Goal: Navigation & Orientation: Find specific page/section

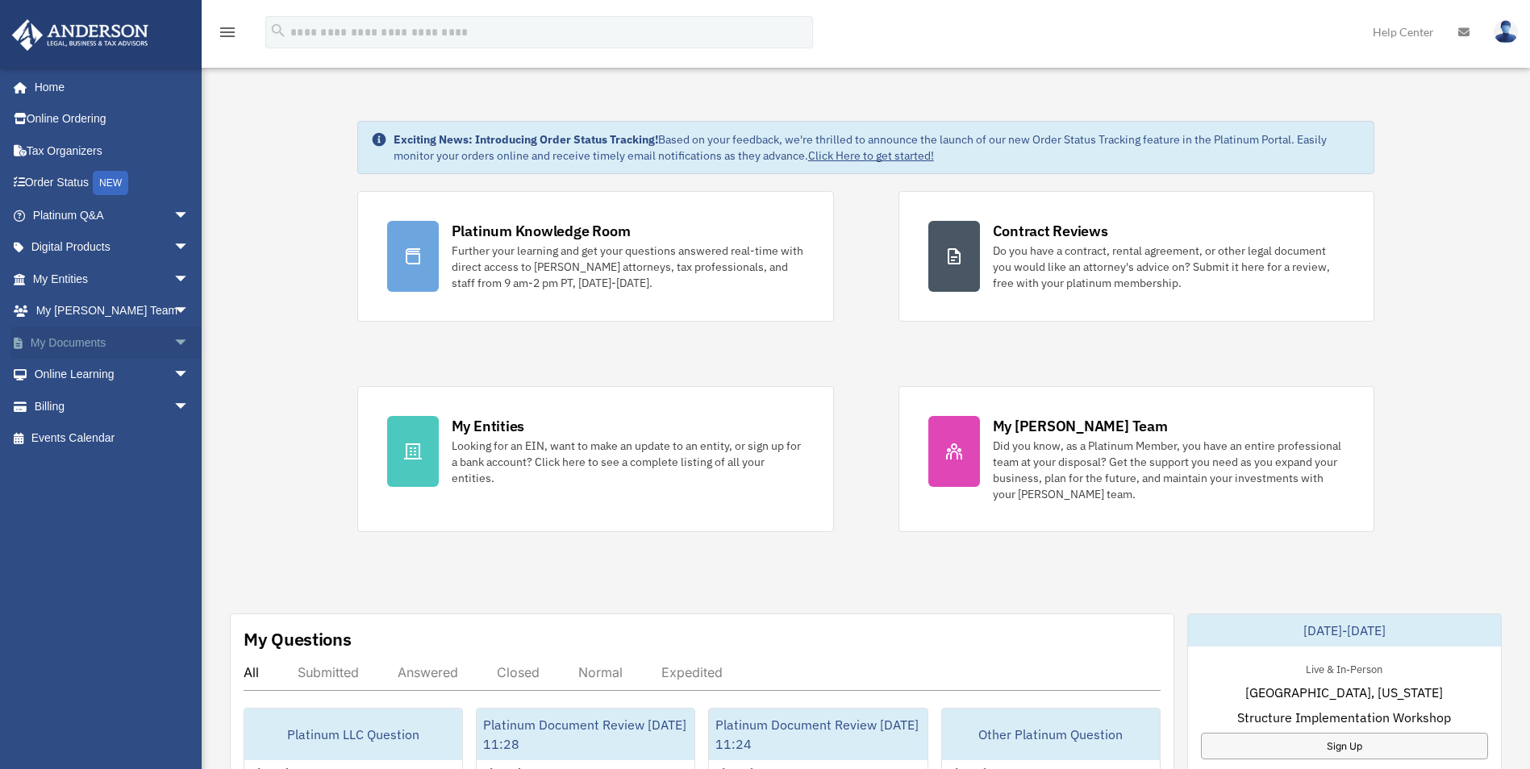
click at [173, 344] on span "arrow_drop_down" at bounding box center [189, 343] width 32 height 33
click at [65, 377] on link "Box" at bounding box center [118, 375] width 191 height 32
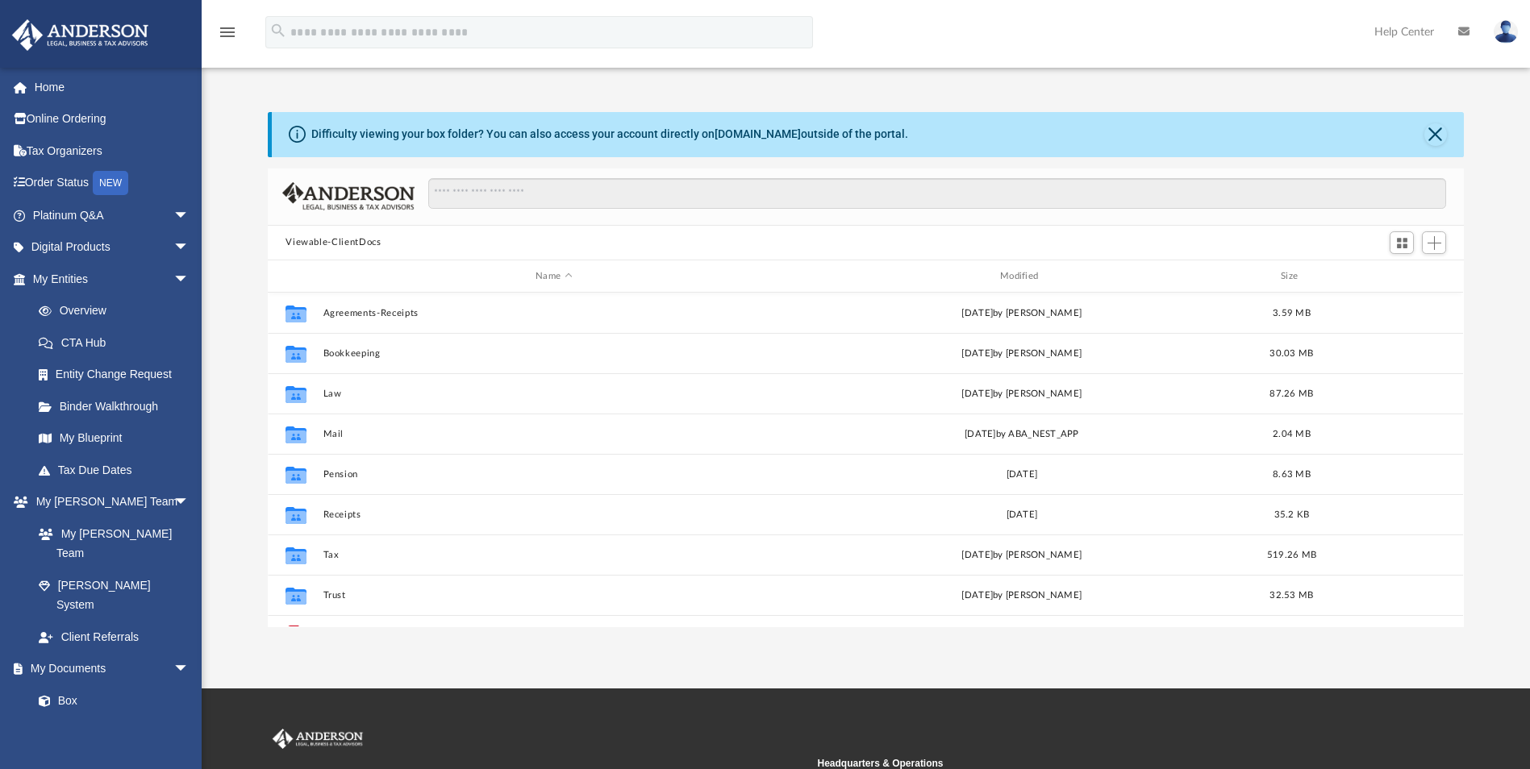
scroll to position [355, 1184]
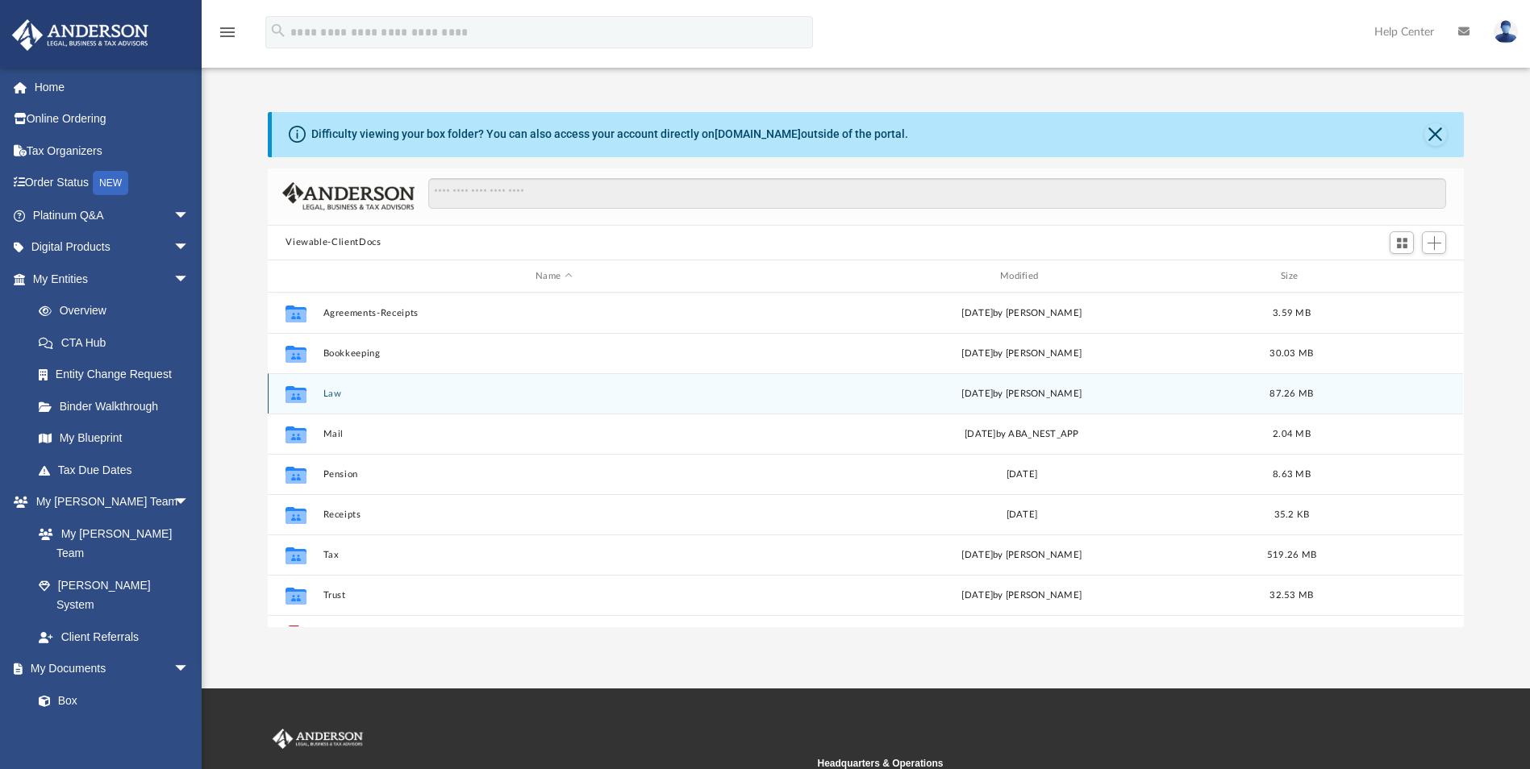
click at [321, 394] on div "Collaborated Folder Law today by Jasmine Grayson 87.26 MB" at bounding box center [865, 393] width 1195 height 40
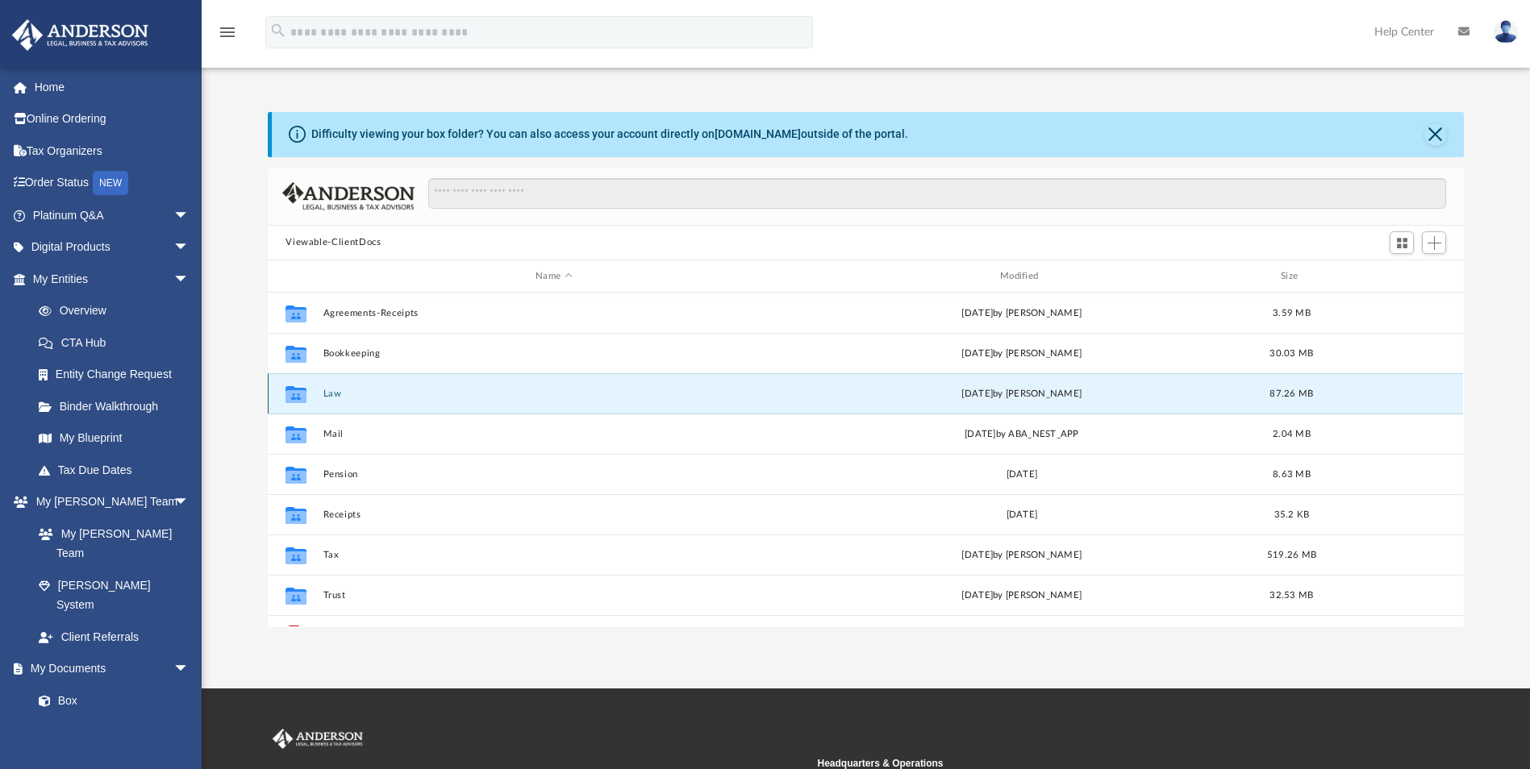
click at [332, 395] on button "Law" at bounding box center [553, 394] width 461 height 10
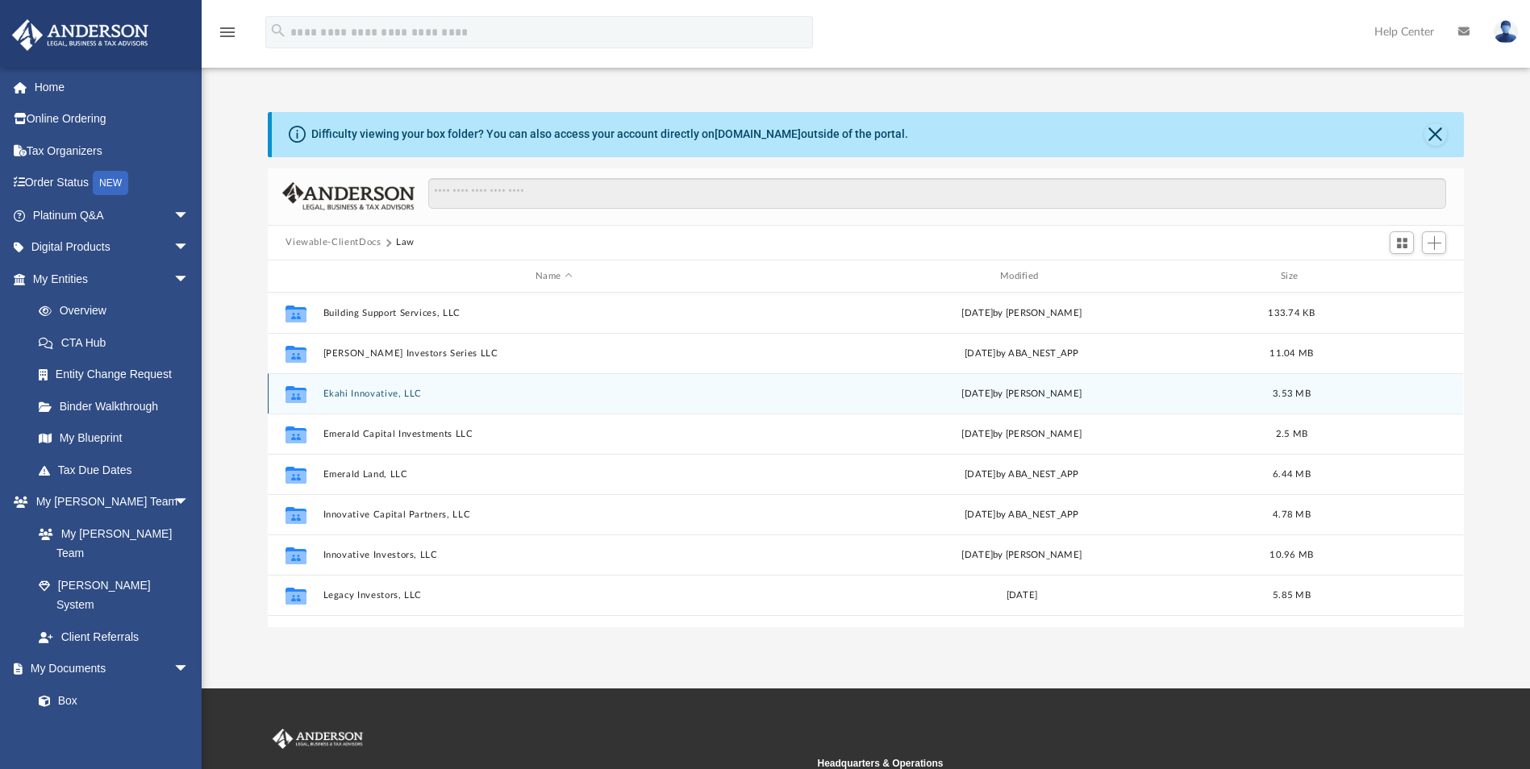
click at [332, 395] on button "Ekahi Innovative, LLC" at bounding box center [553, 394] width 461 height 10
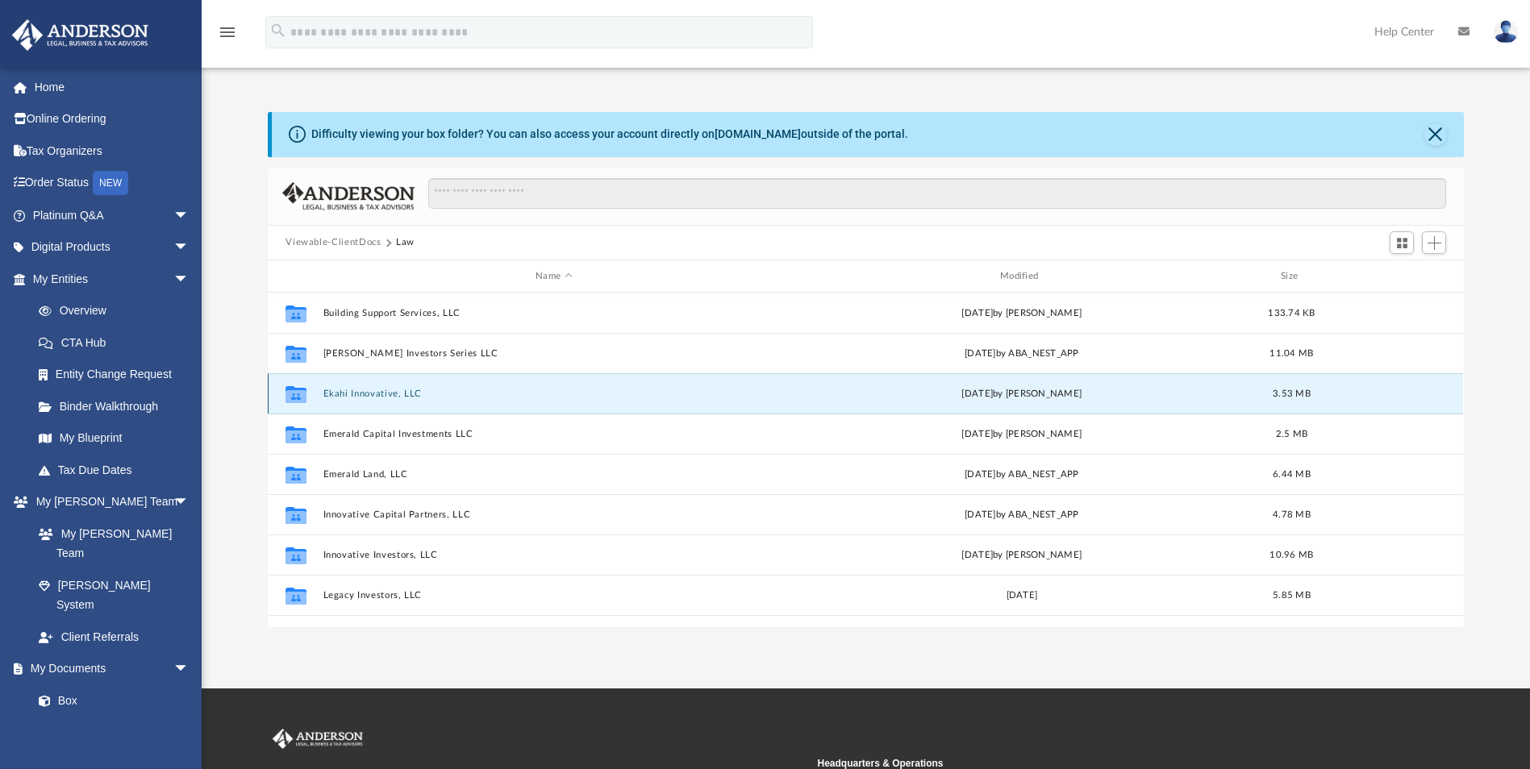
click at [332, 395] on button "Ekahi Innovative, LLC" at bounding box center [553, 394] width 461 height 10
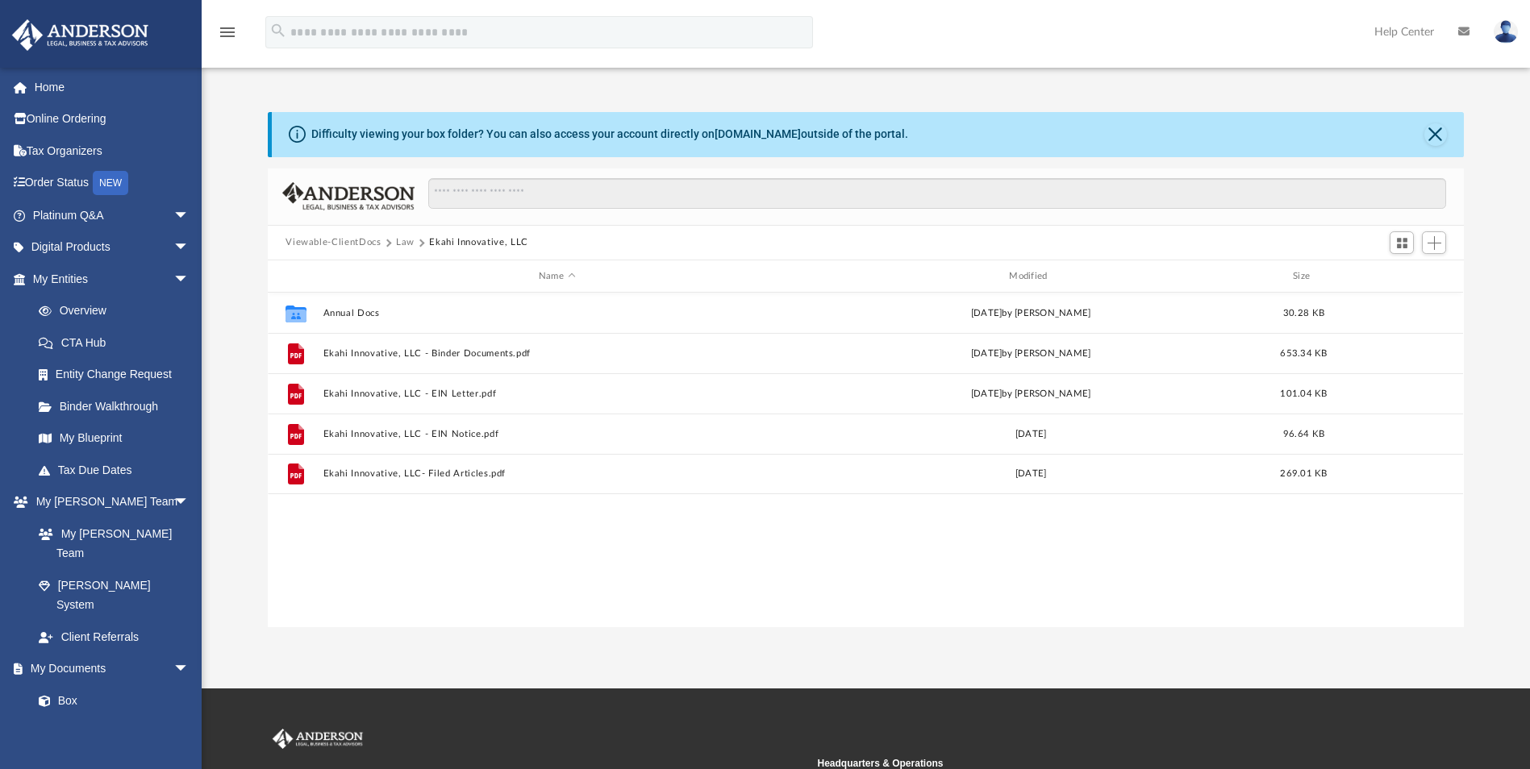
click at [399, 243] on button "Law" at bounding box center [405, 242] width 19 height 15
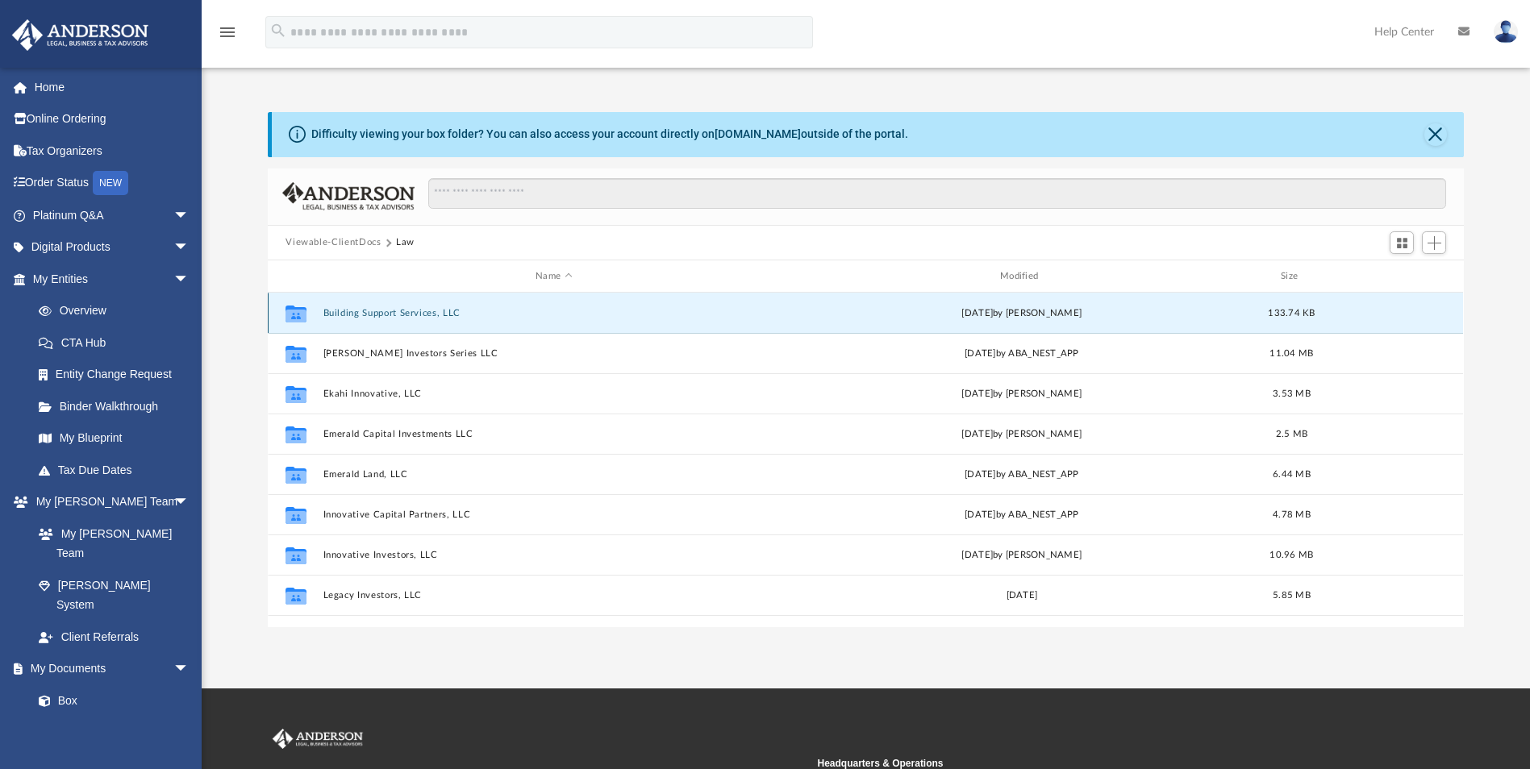
click at [391, 315] on button "Building Support Services, LLC" at bounding box center [553, 313] width 461 height 10
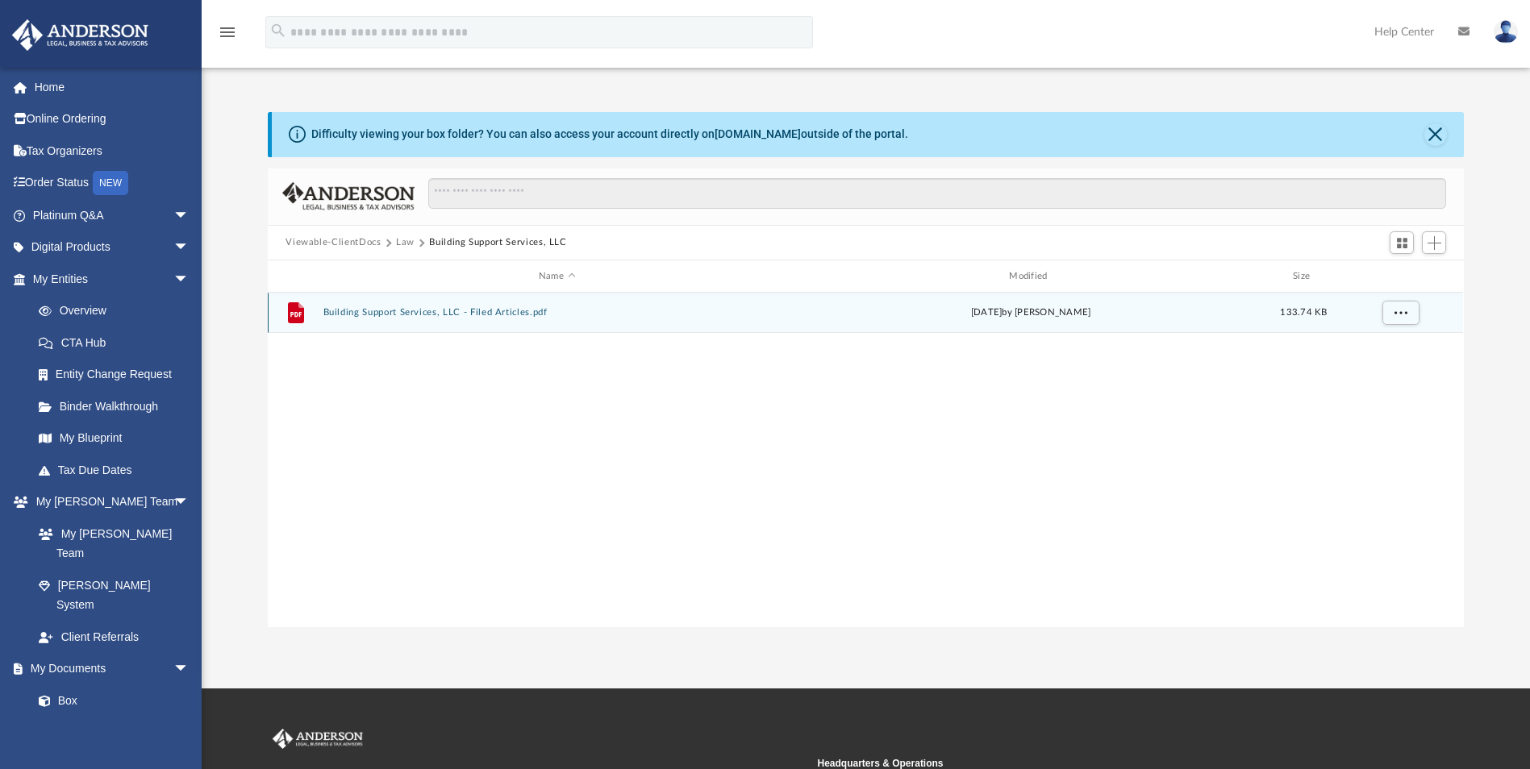
click at [368, 310] on button "Building Support Services, LLC - Filed Articles.pdf" at bounding box center [556, 313] width 467 height 10
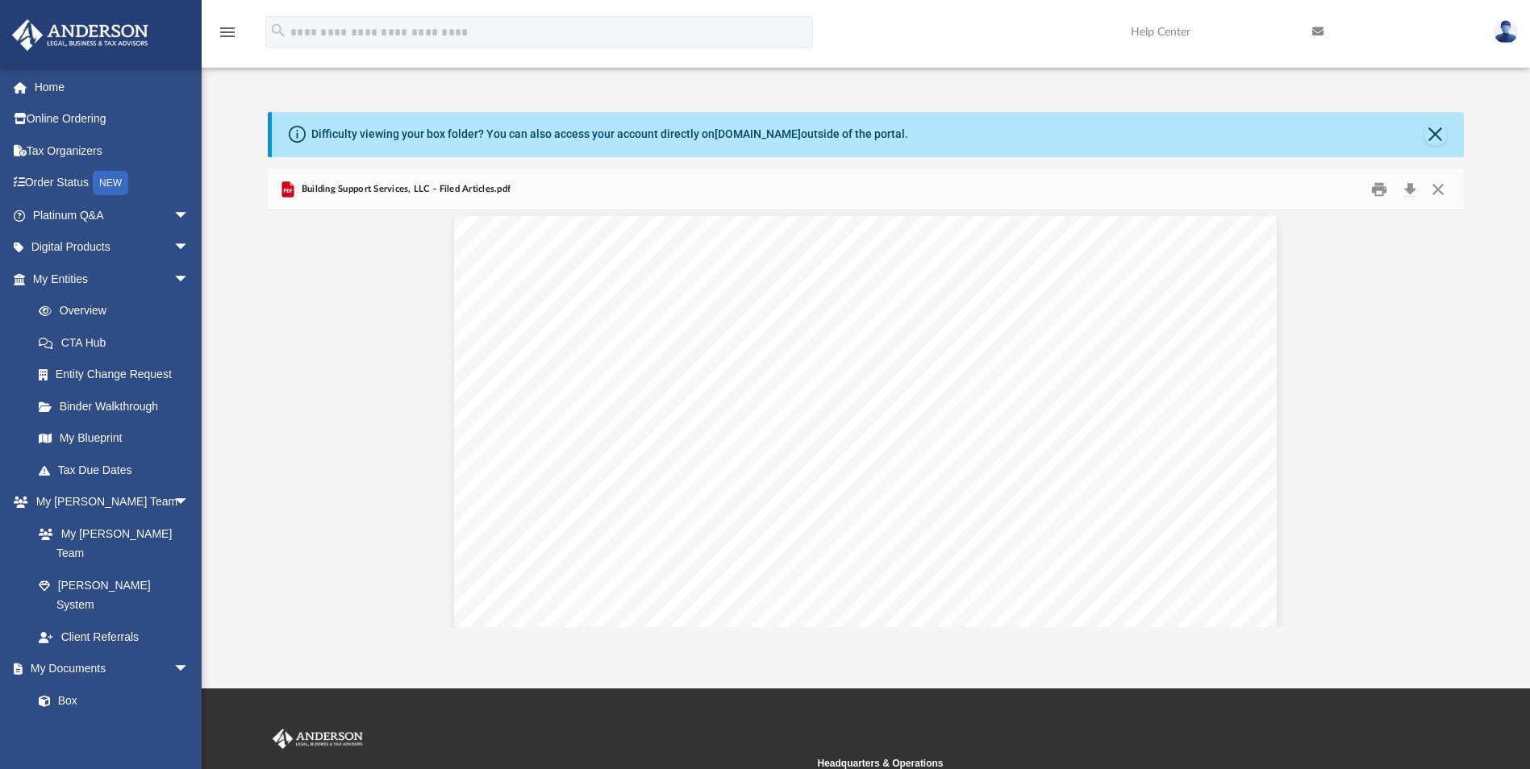
scroll to position [0, 0]
click at [173, 212] on span "arrow_drop_down" at bounding box center [189, 215] width 32 height 33
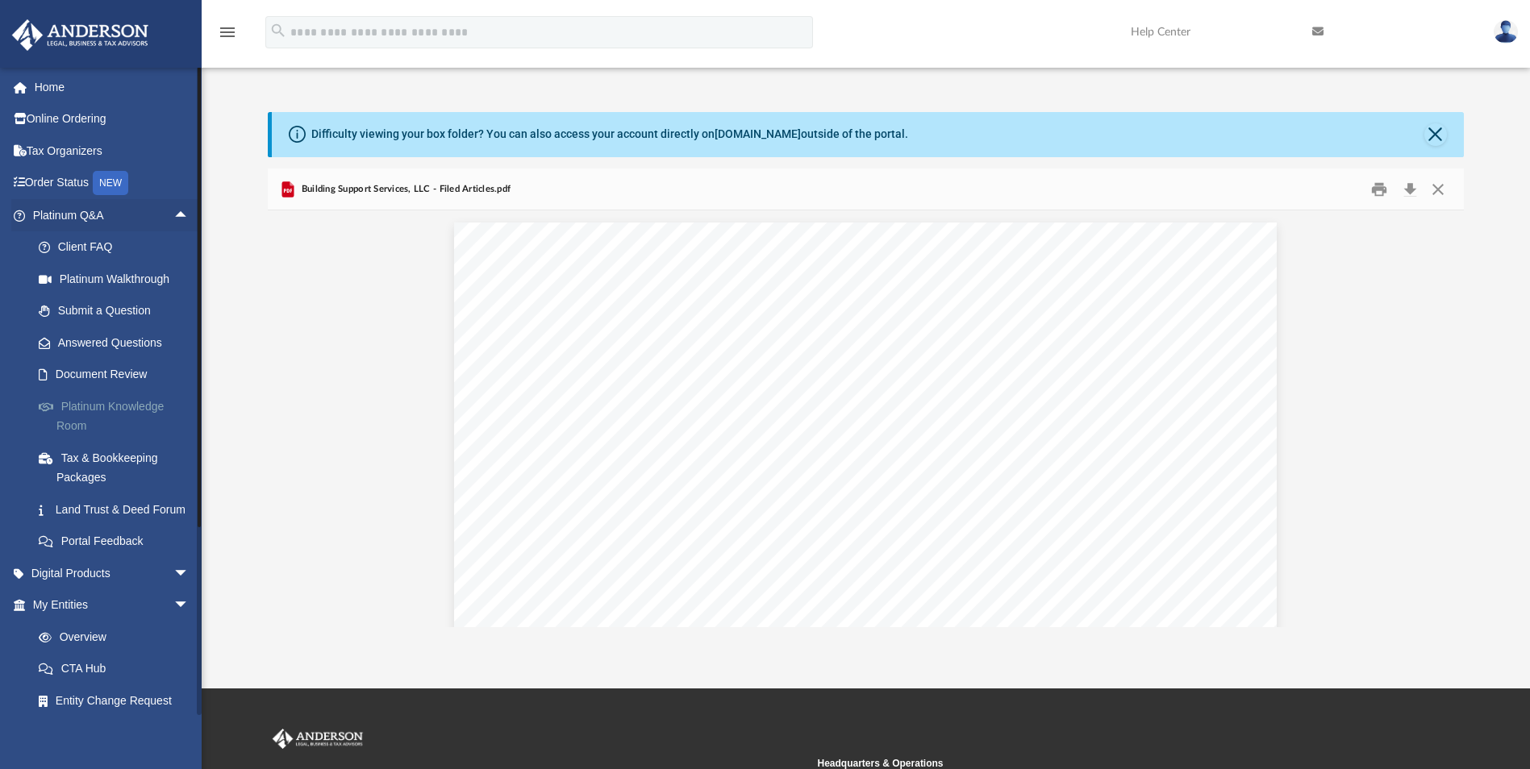
click at [80, 408] on link "Platinum Knowledge Room" at bounding box center [118, 416] width 191 height 52
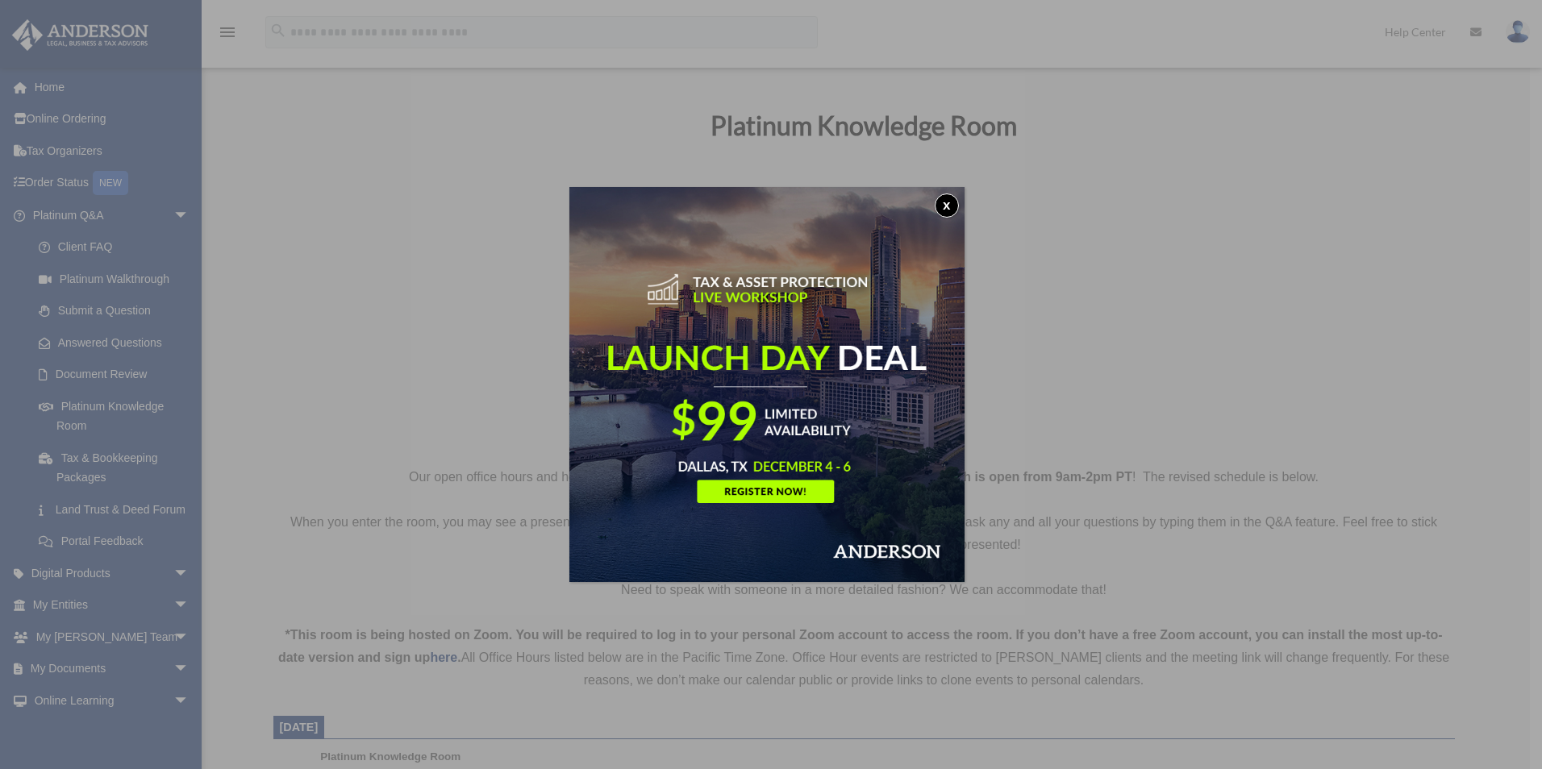
click at [945, 209] on button "x" at bounding box center [947, 206] width 24 height 24
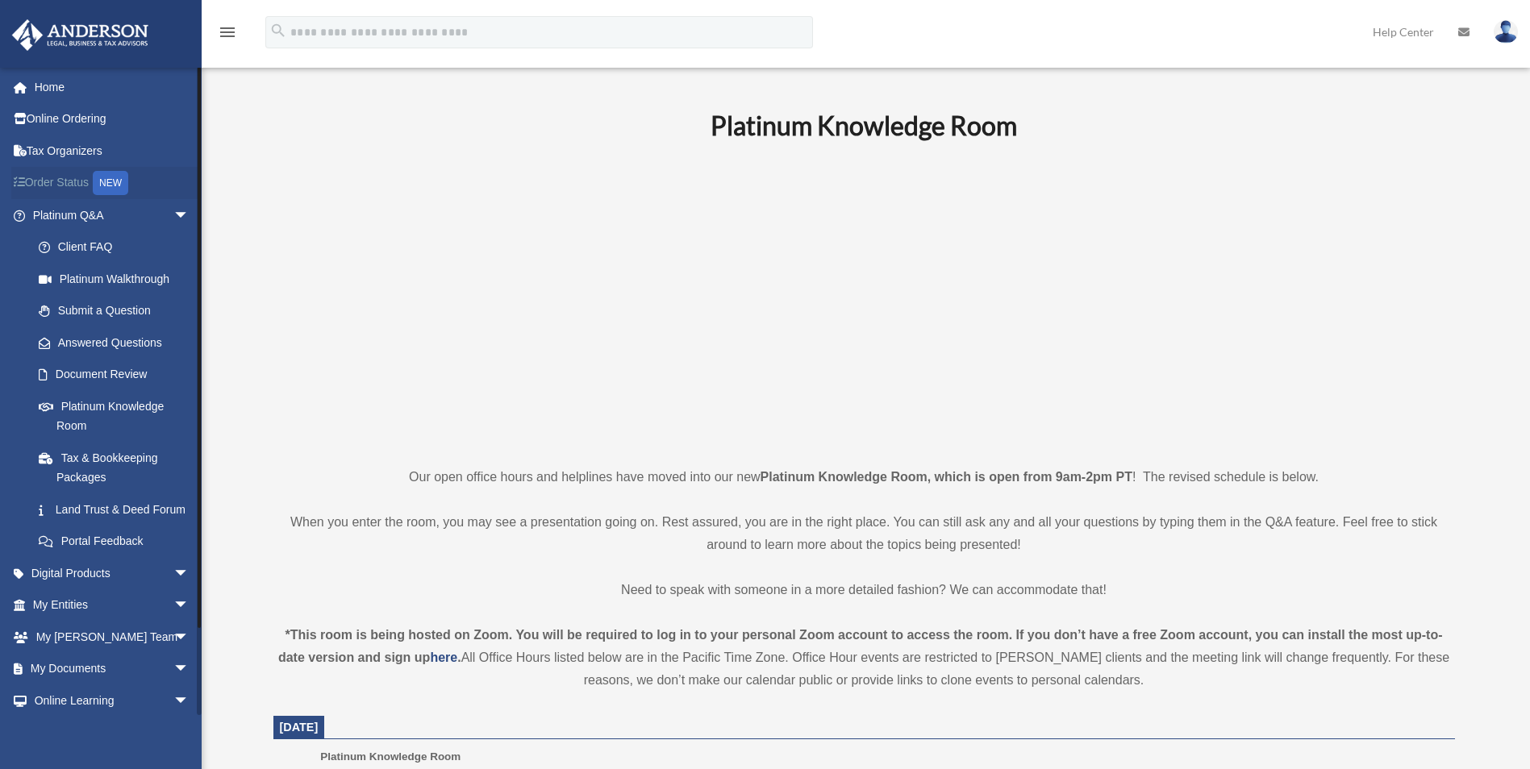
click at [63, 178] on link "Order Status NEW" at bounding box center [112, 183] width 202 height 33
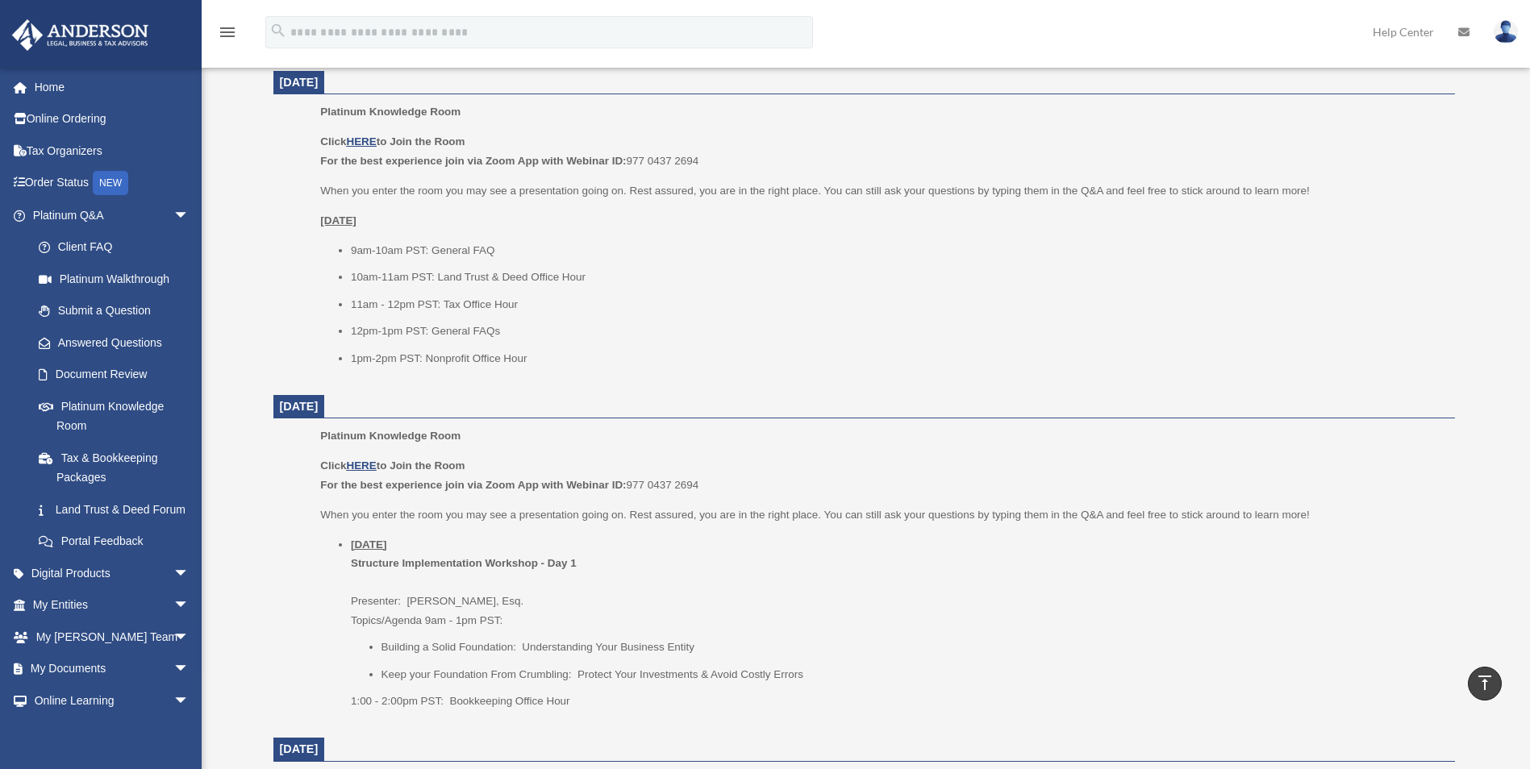
scroll to position [726, 0]
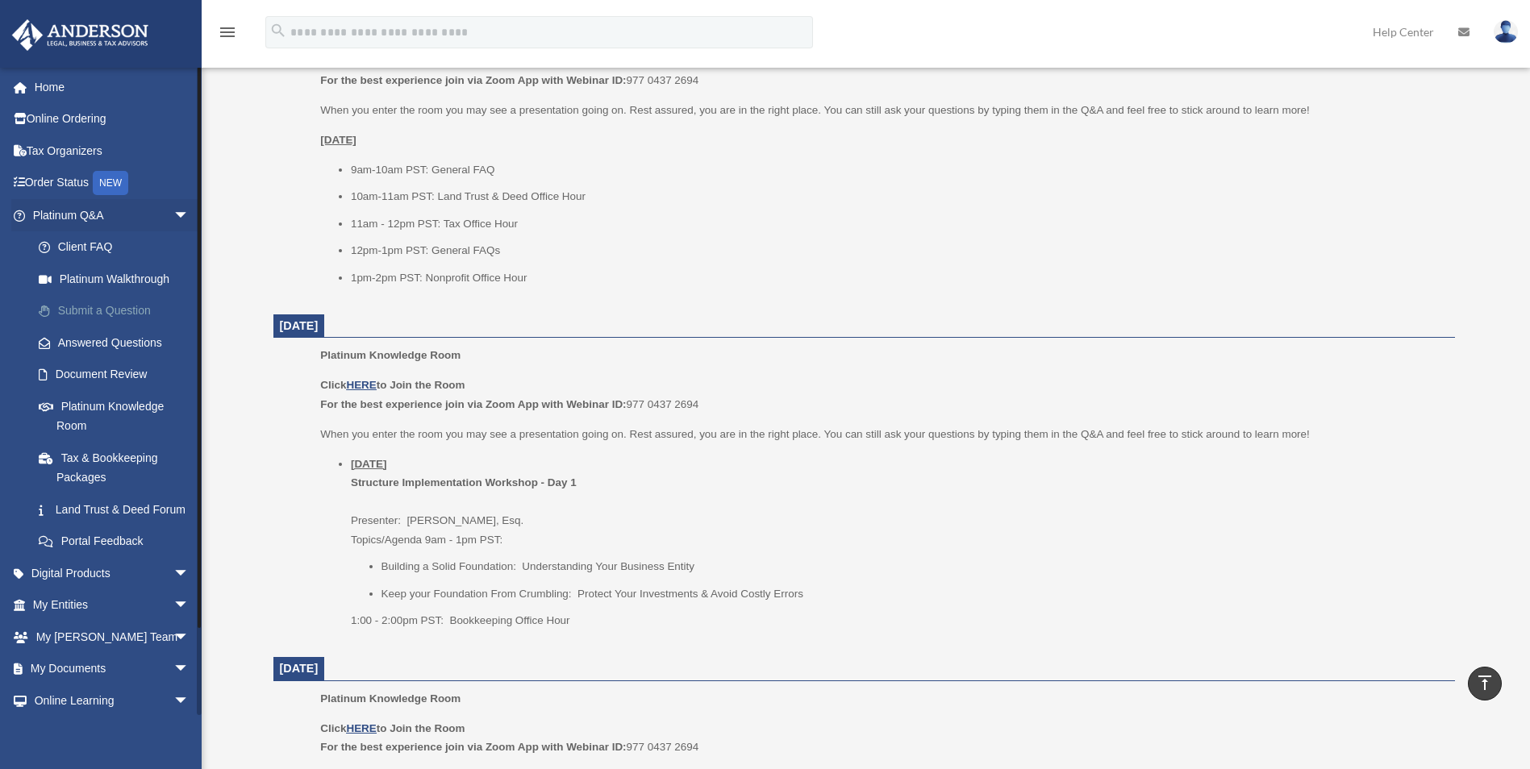
click at [94, 309] on link "Submit a Question" at bounding box center [118, 311] width 191 height 32
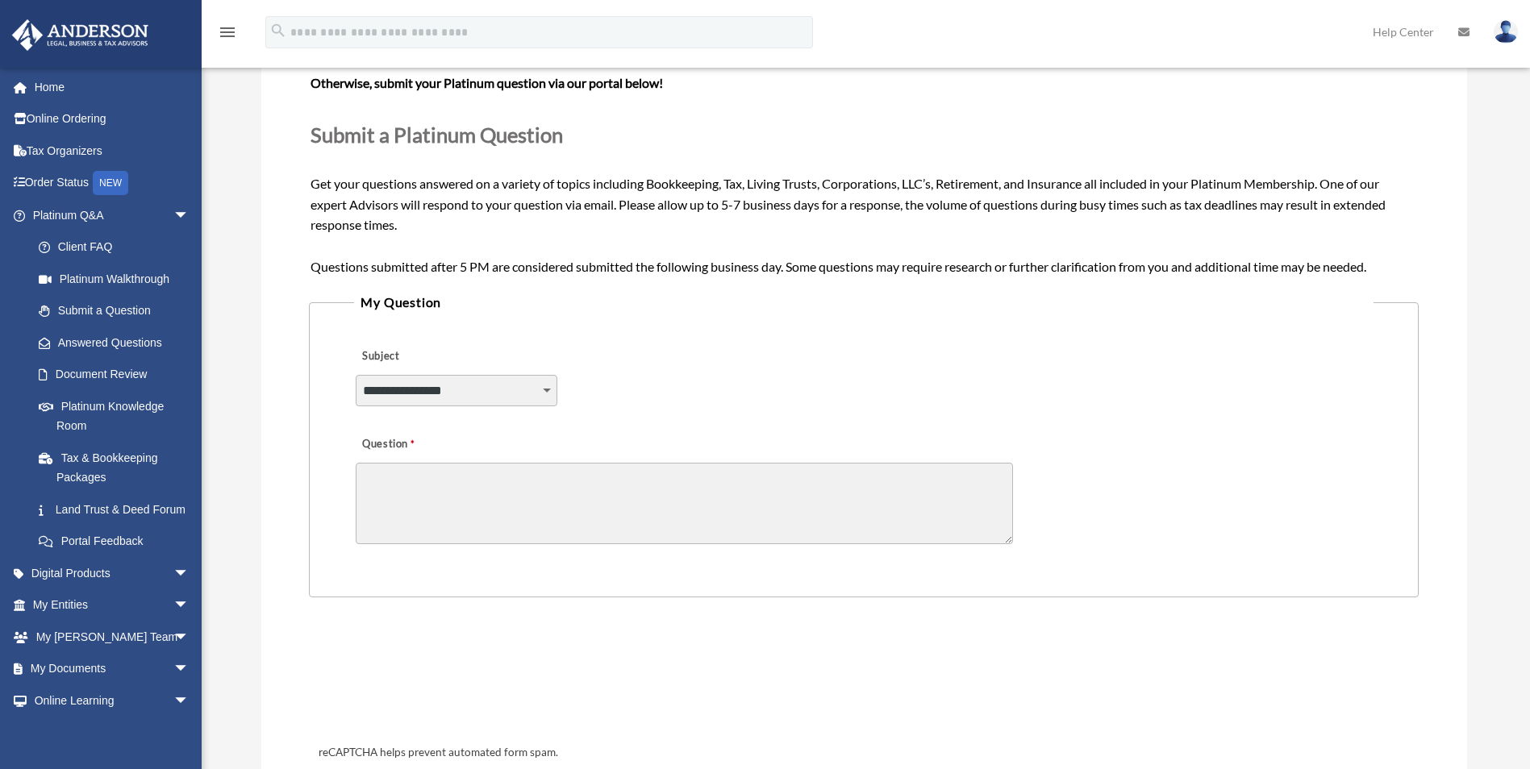
scroll to position [242, 0]
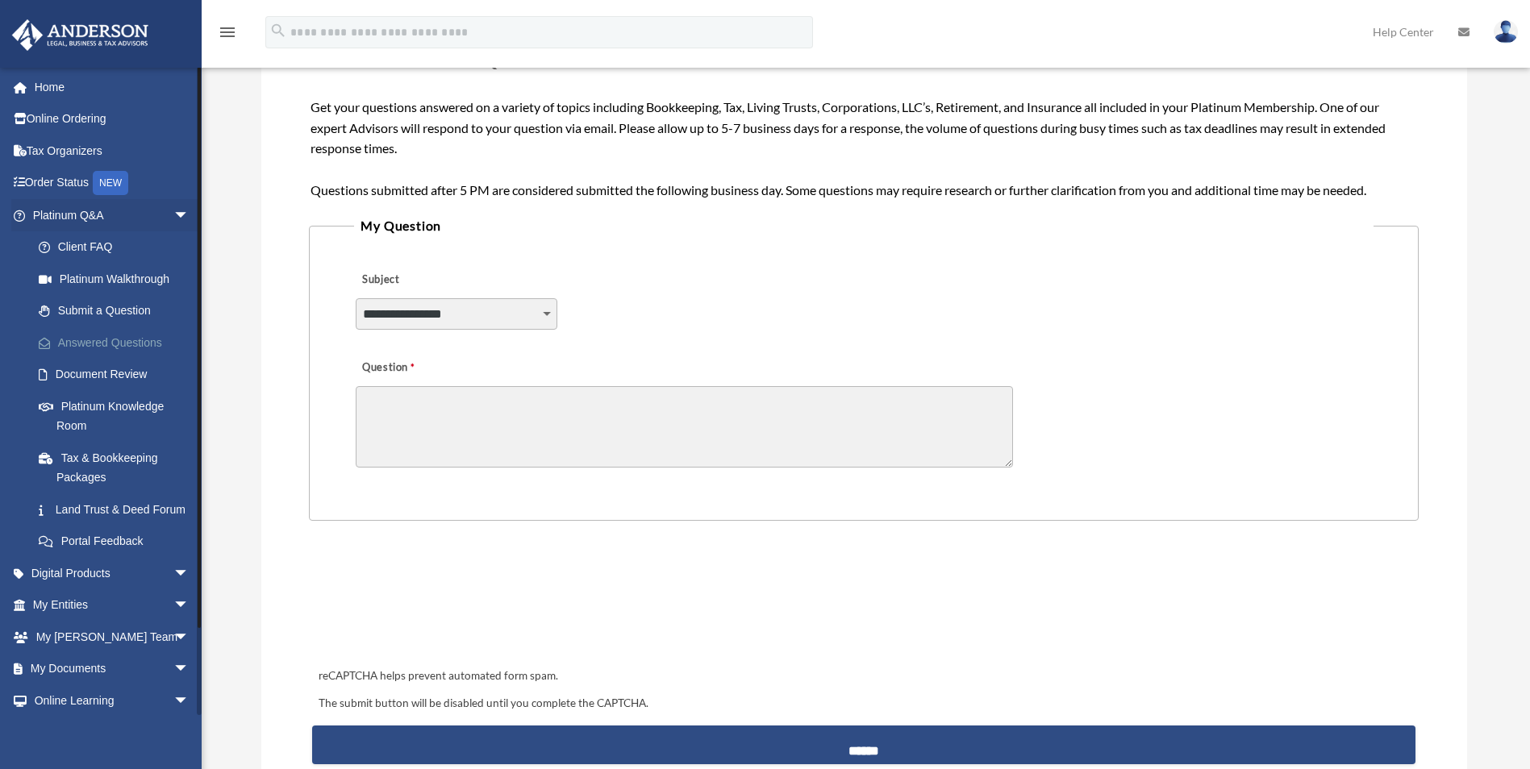
click at [82, 346] on link "Answered Questions" at bounding box center [118, 343] width 191 height 32
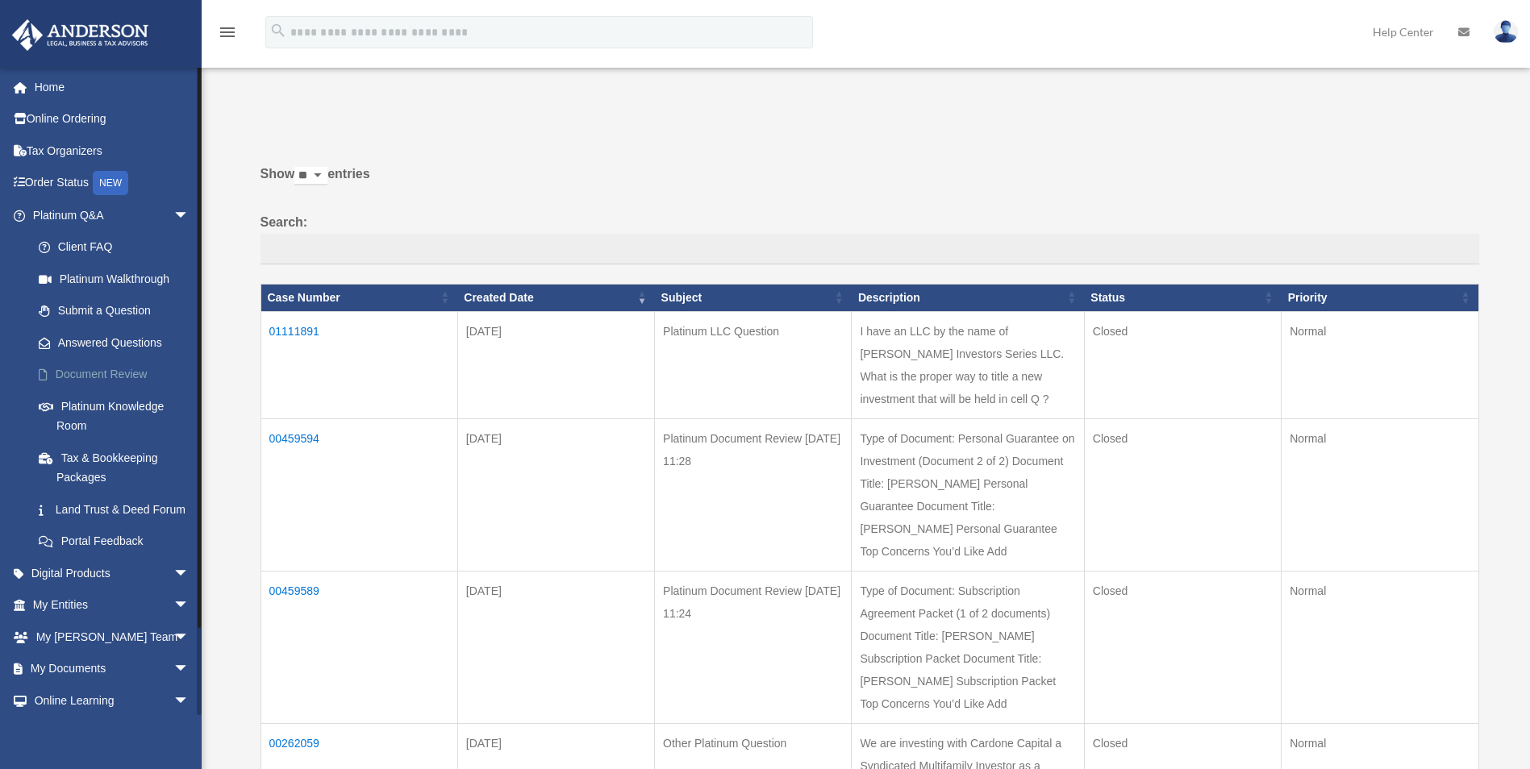
click at [100, 373] on link "Document Review" at bounding box center [118, 375] width 191 height 32
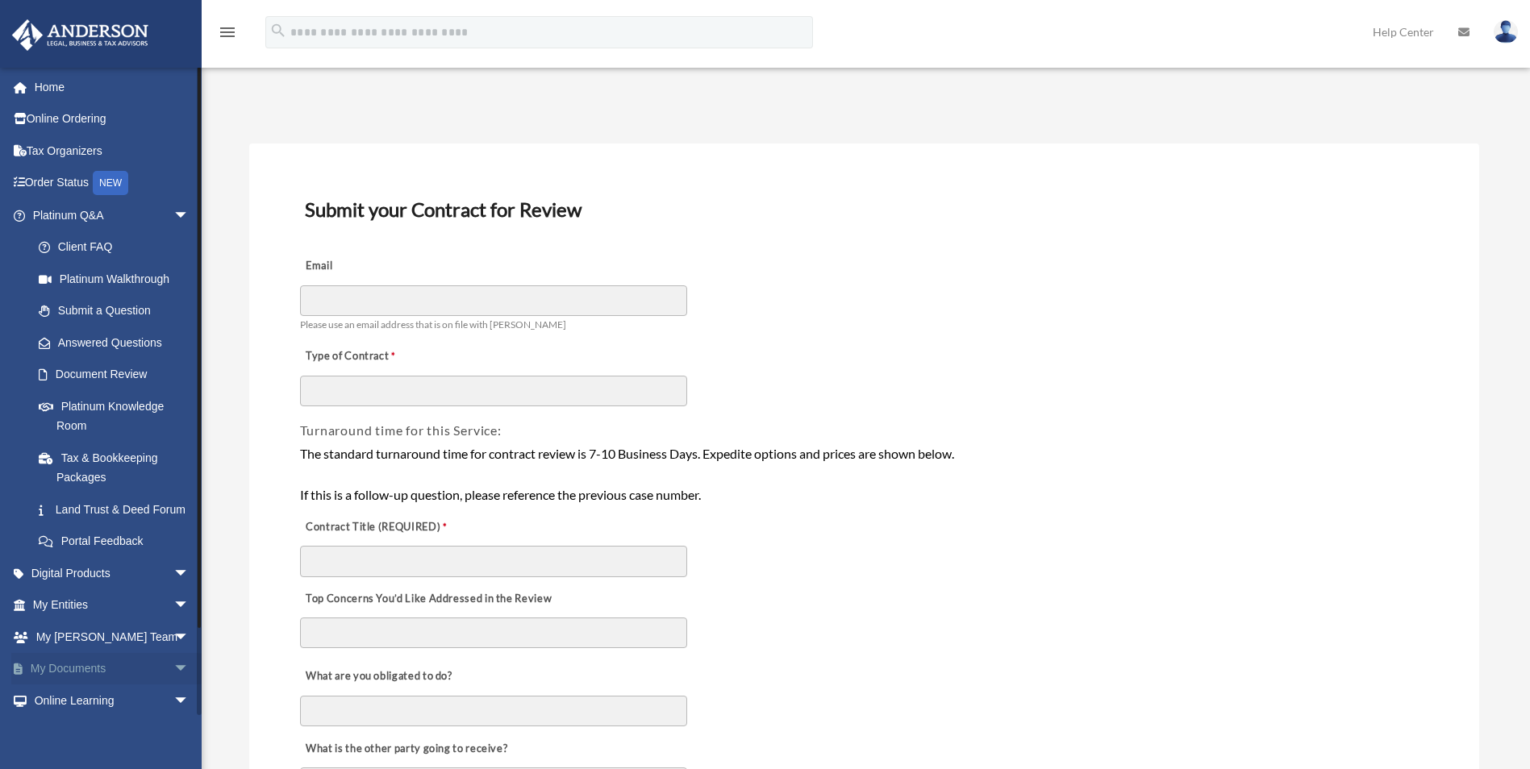
click at [81, 685] on link "My Documents arrow_drop_down" at bounding box center [112, 669] width 202 height 32
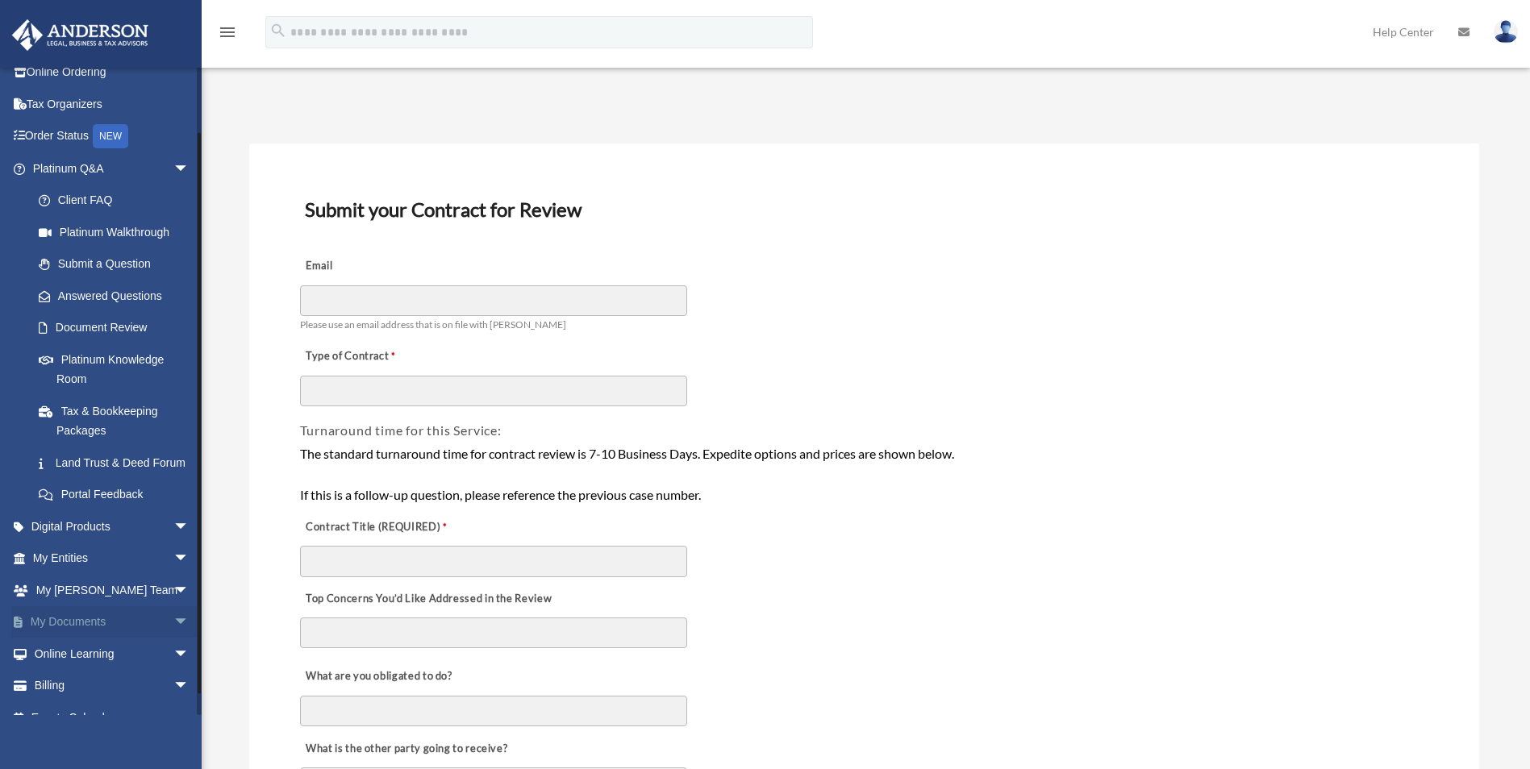
scroll to position [89, 0]
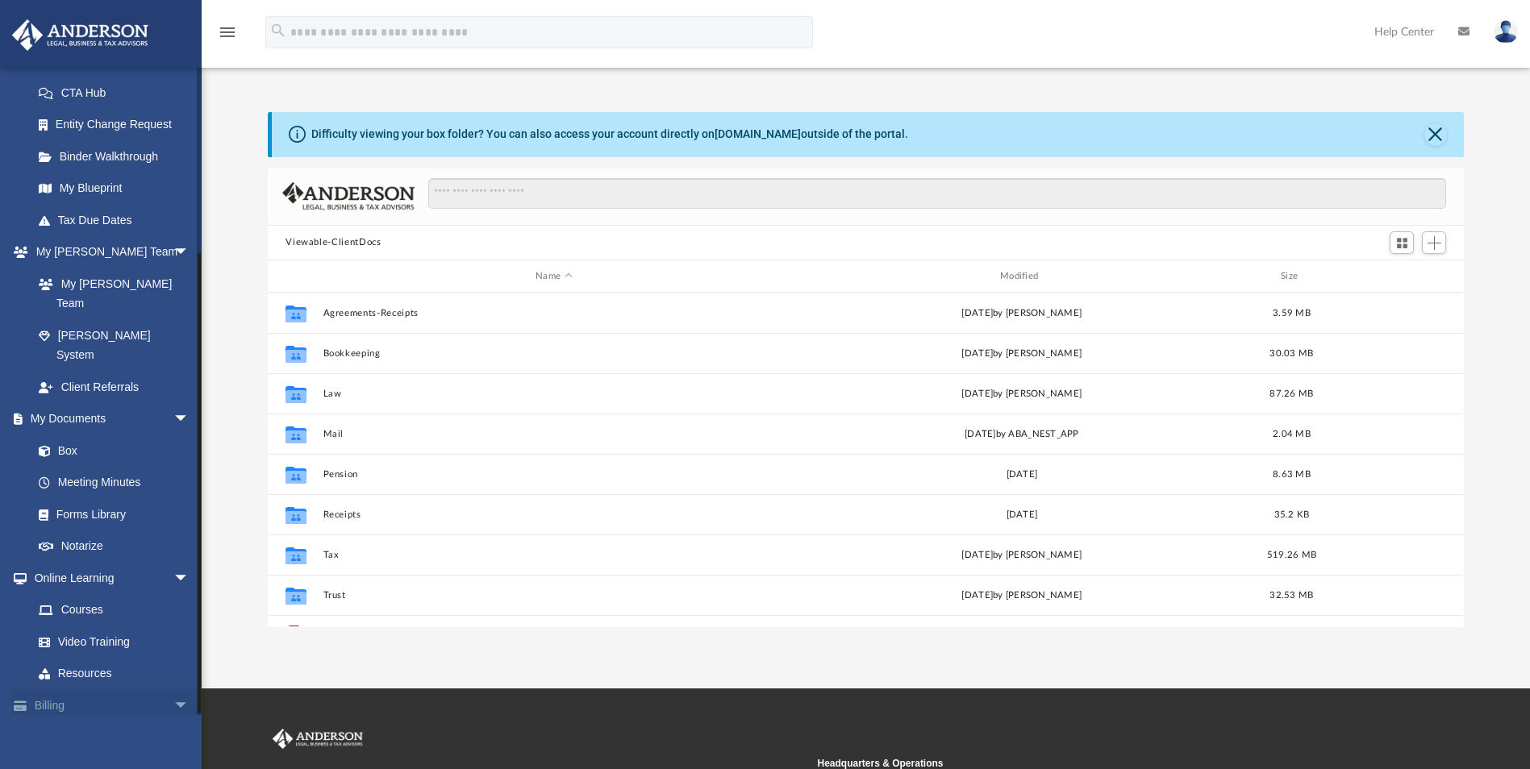
scroll to position [252, 0]
click at [86, 687] on link "Billing arrow_drop_down" at bounding box center [112, 703] width 202 height 32
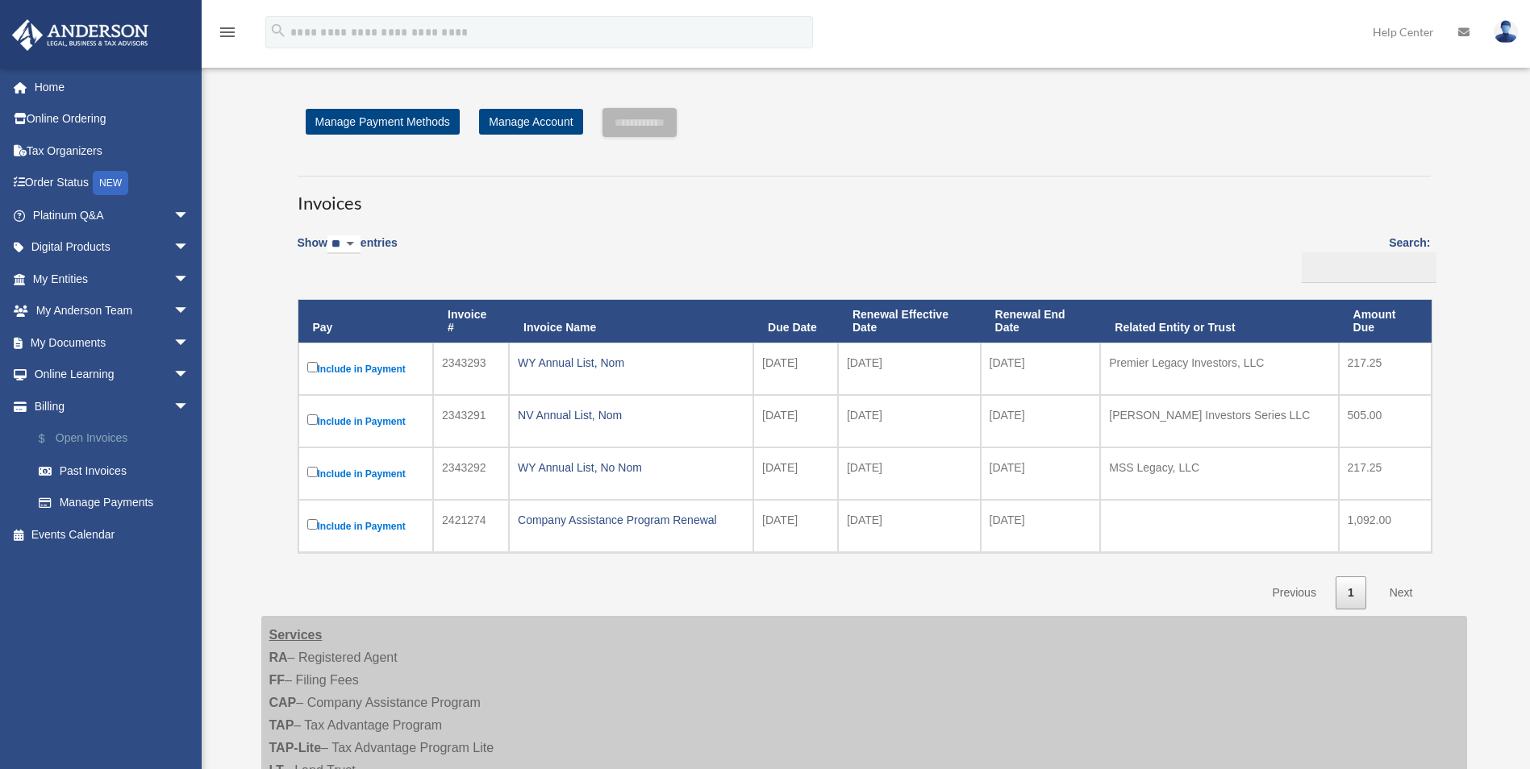
click at [77, 439] on link "$ Open Invoices" at bounding box center [118, 439] width 191 height 33
click at [173, 340] on span "arrow_drop_down" at bounding box center [189, 343] width 32 height 33
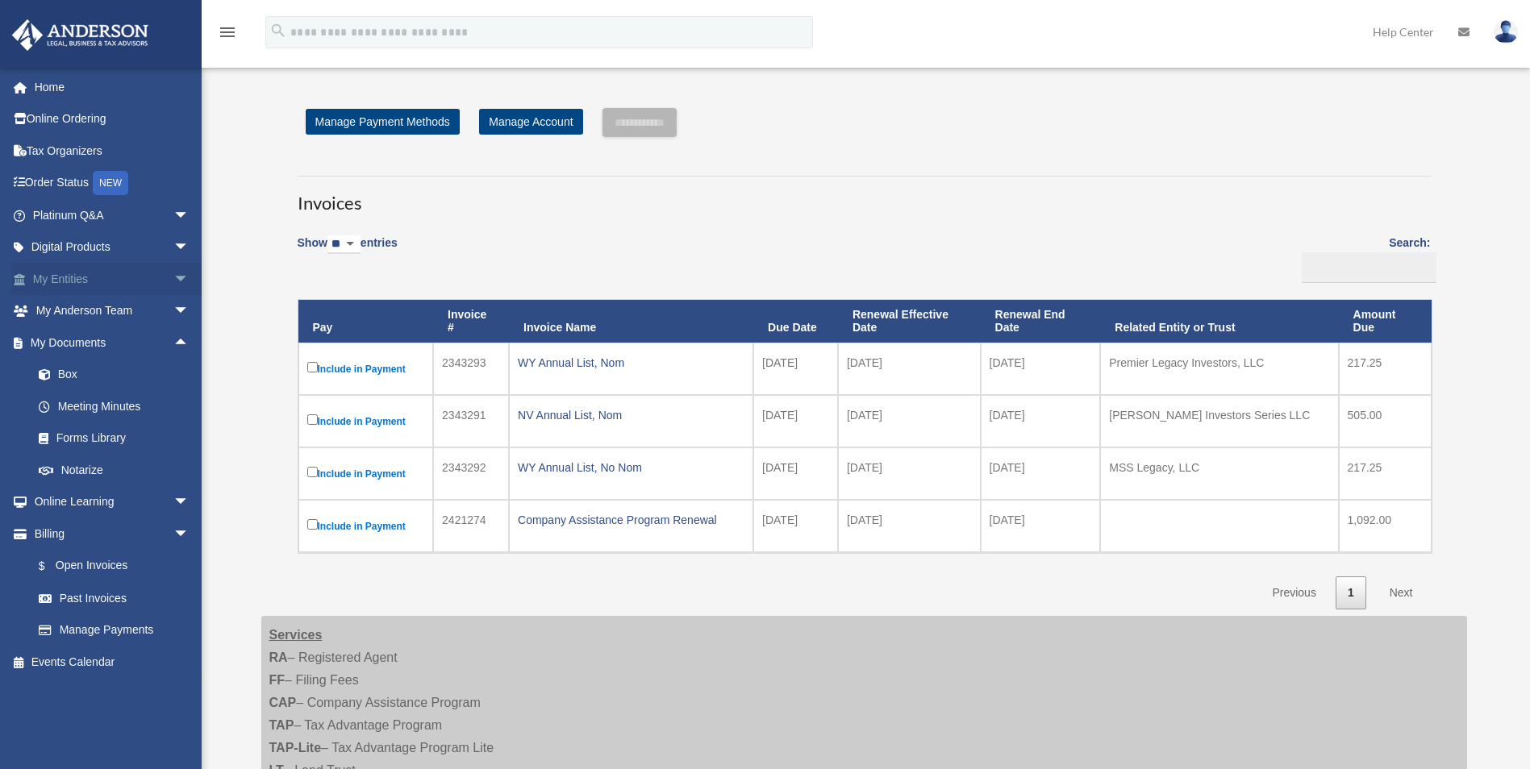
click at [173, 277] on span "arrow_drop_down" at bounding box center [189, 279] width 32 height 33
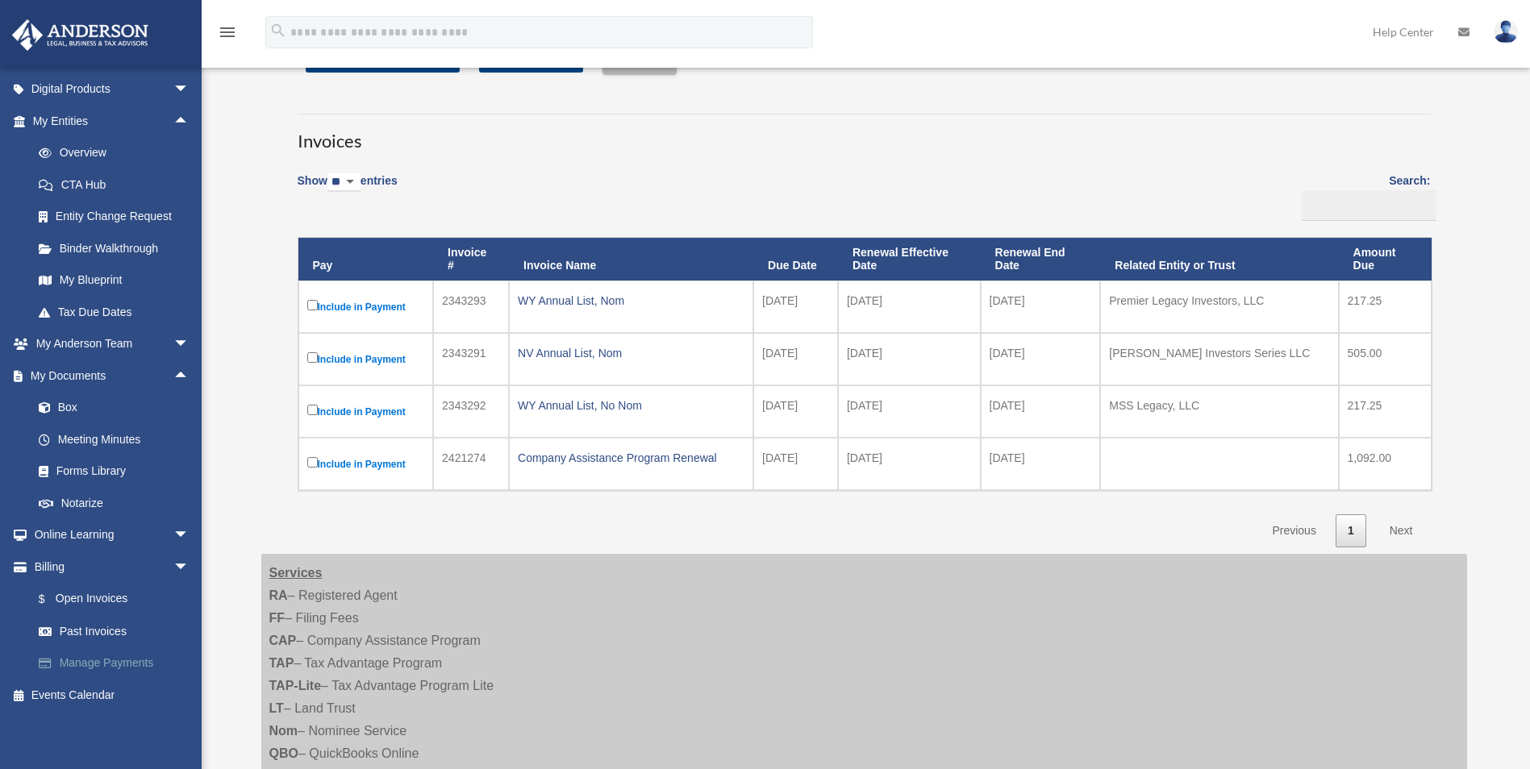
scroll to position [161, 0]
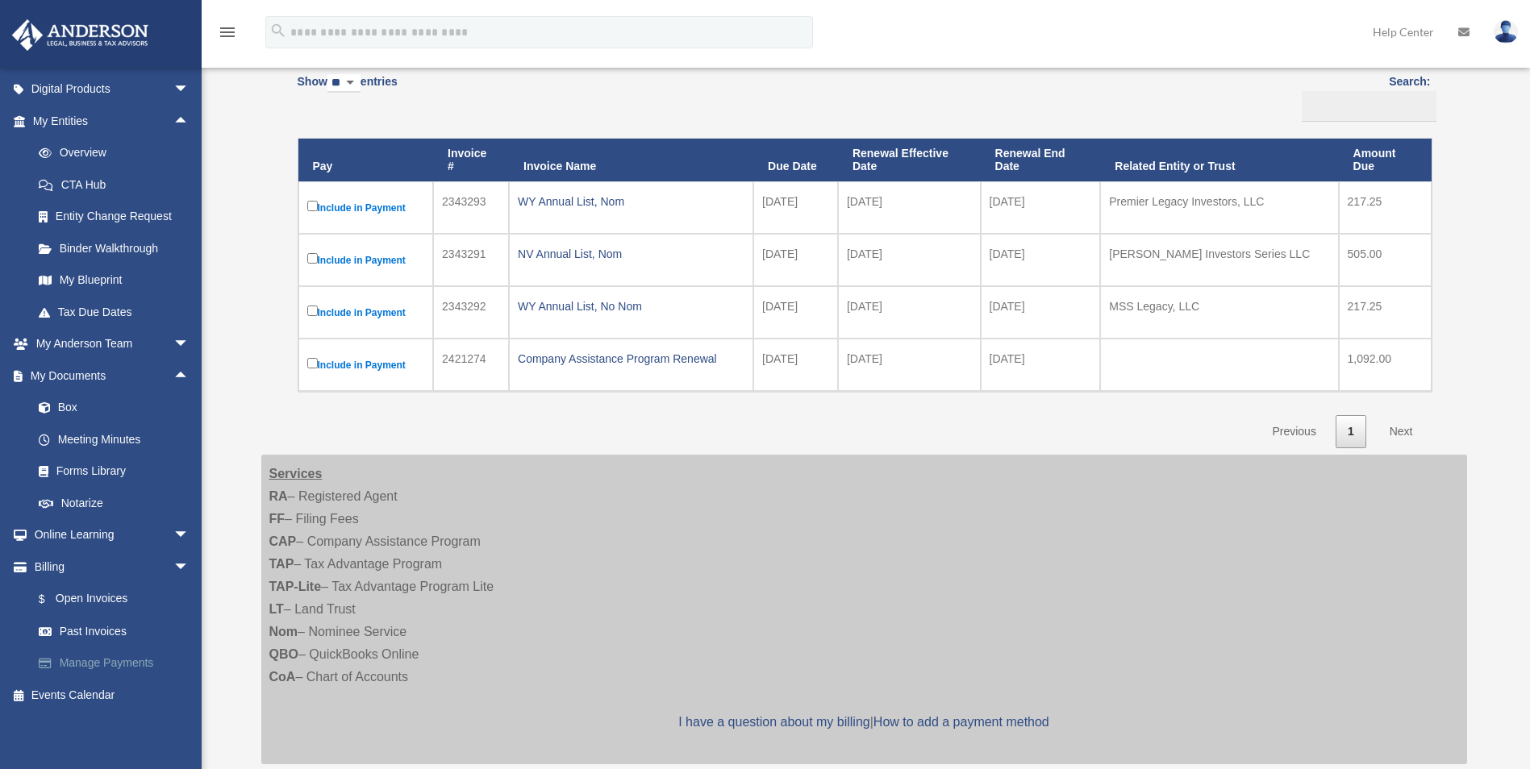
click at [78, 659] on link "Manage Payments" at bounding box center [118, 664] width 191 height 32
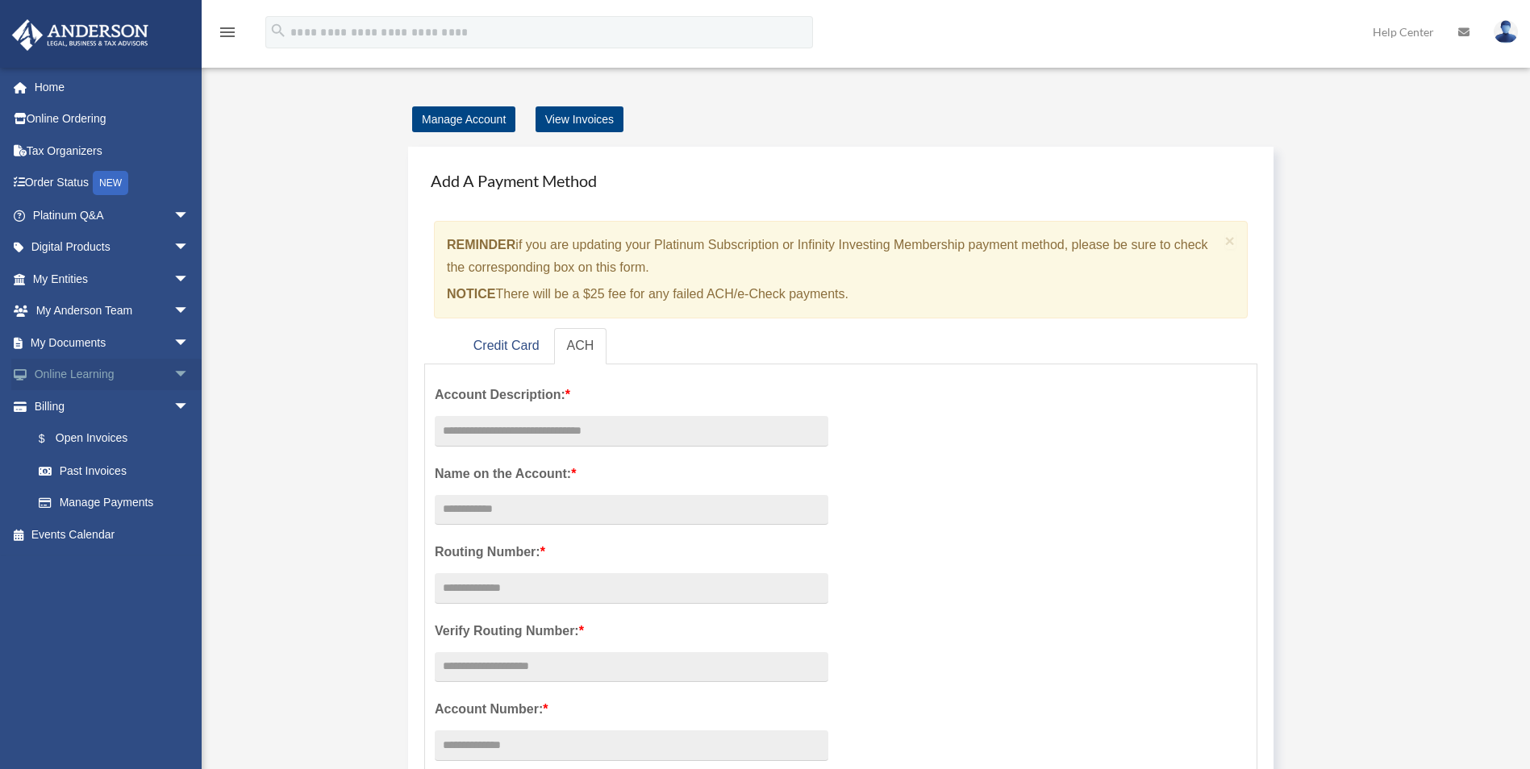
click at [173, 372] on span "arrow_drop_down" at bounding box center [189, 375] width 32 height 33
click at [173, 276] on span "arrow_drop_down" at bounding box center [189, 279] width 32 height 33
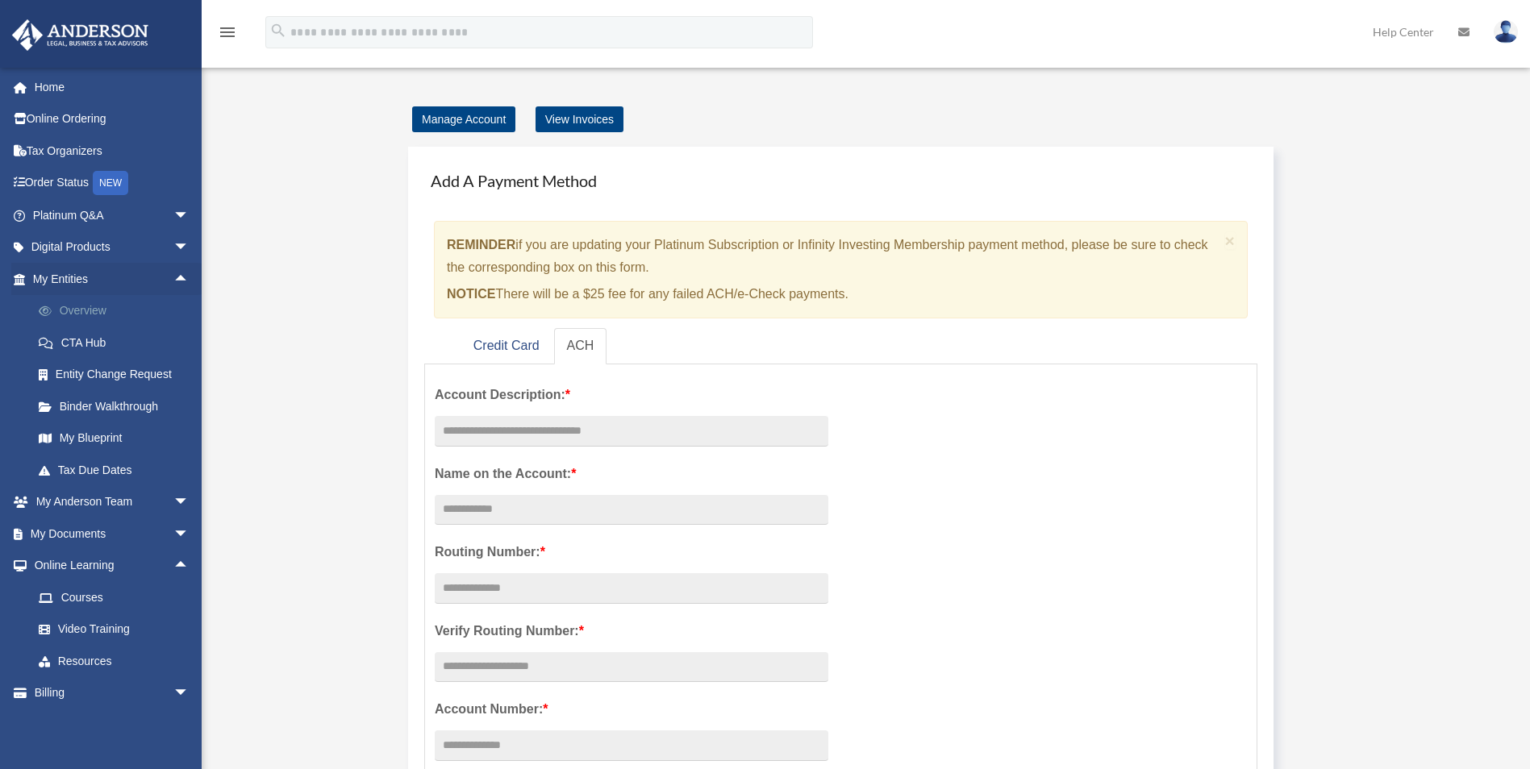
click at [85, 310] on link "Overview" at bounding box center [118, 311] width 191 height 32
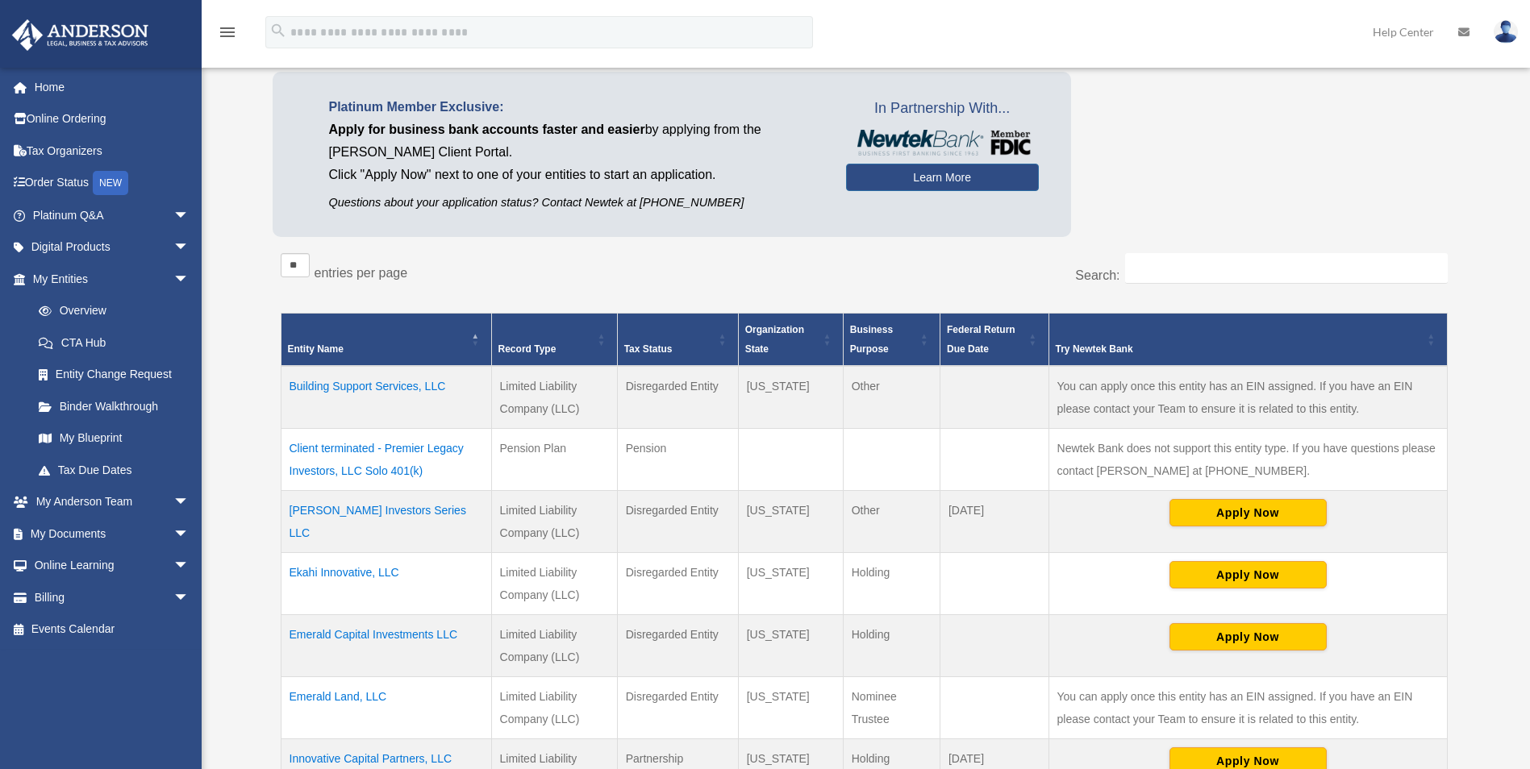
scroll to position [161, 0]
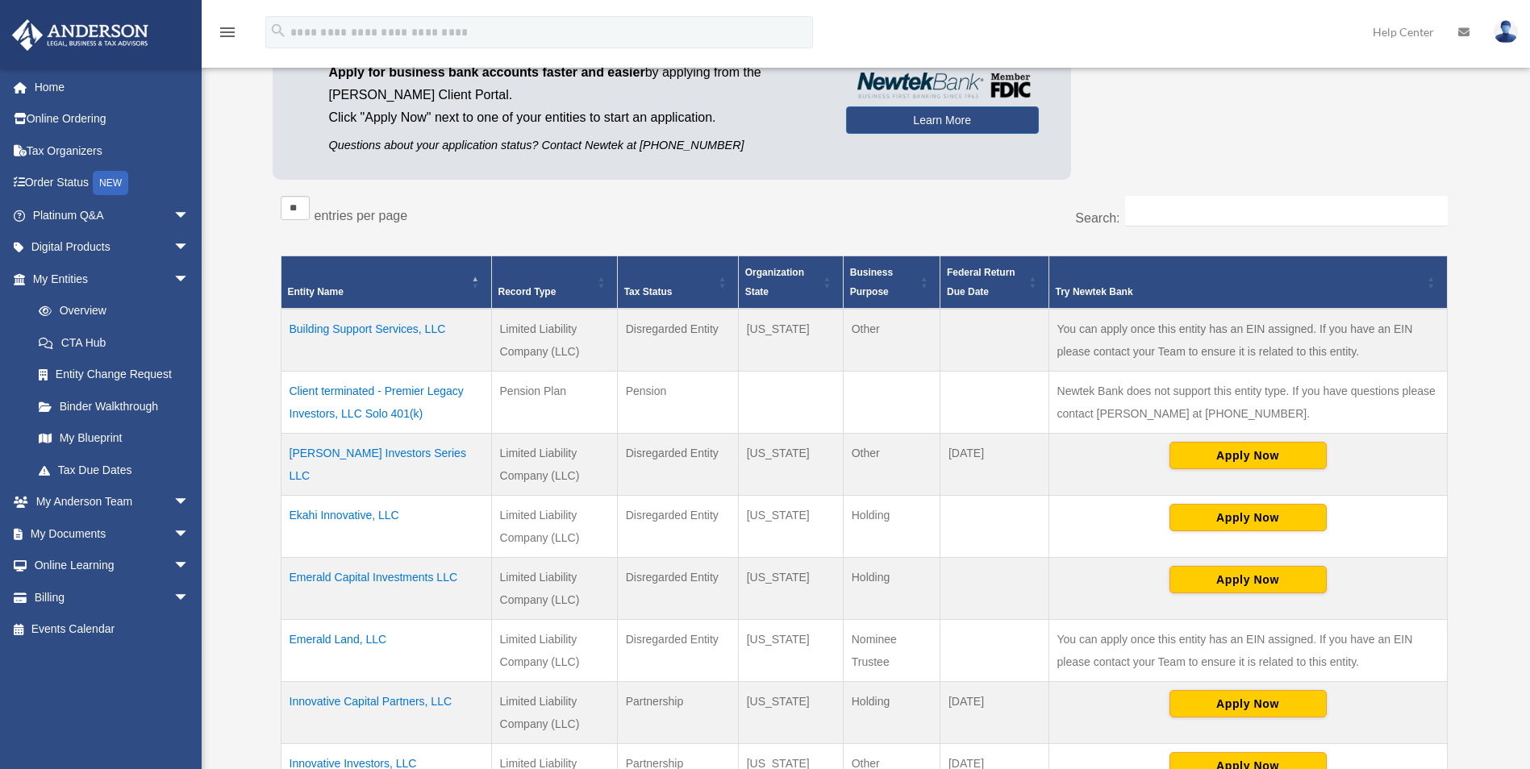
click at [358, 327] on td "Building Support Services, LLC" at bounding box center [386, 340] width 210 height 63
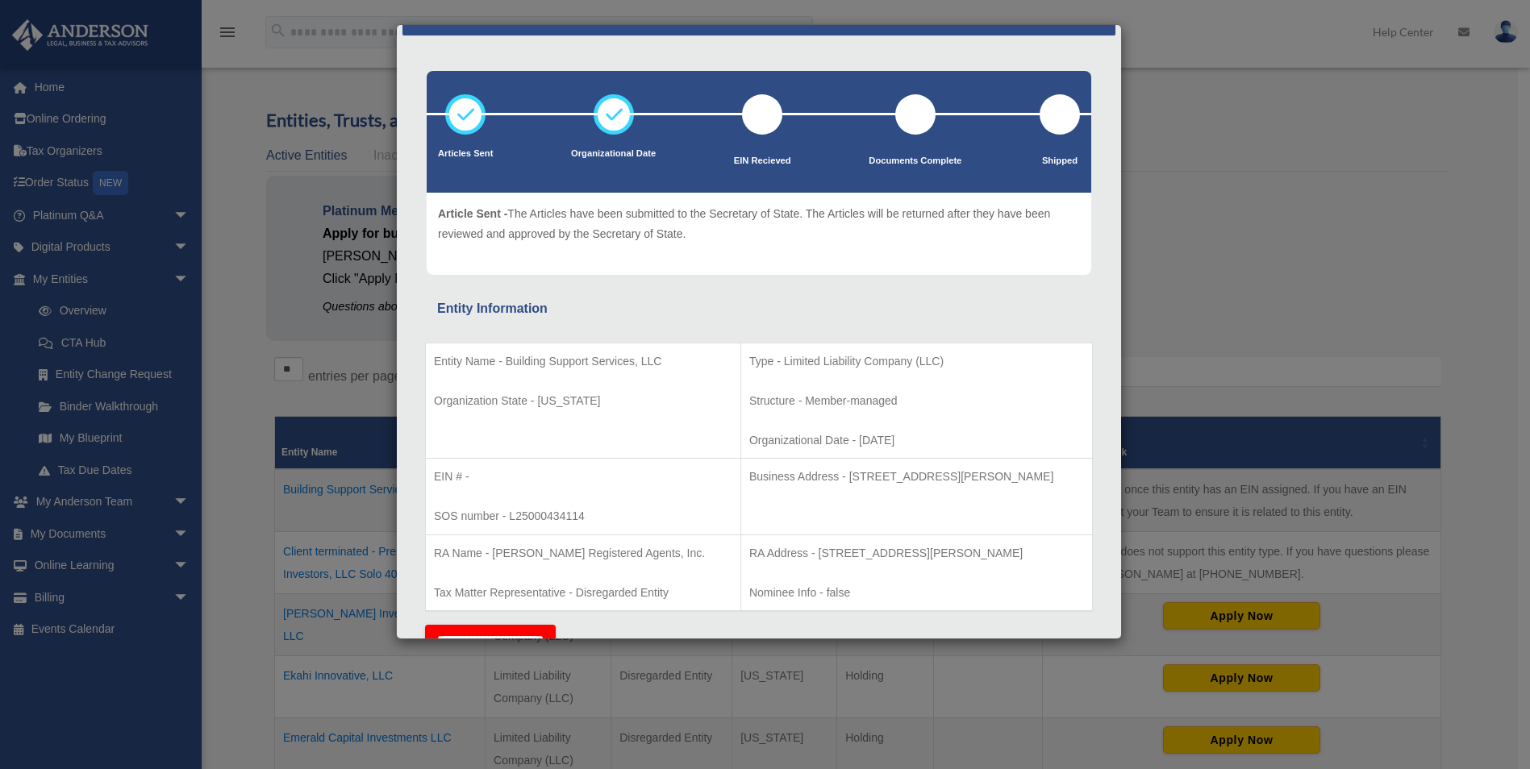
scroll to position [0, 0]
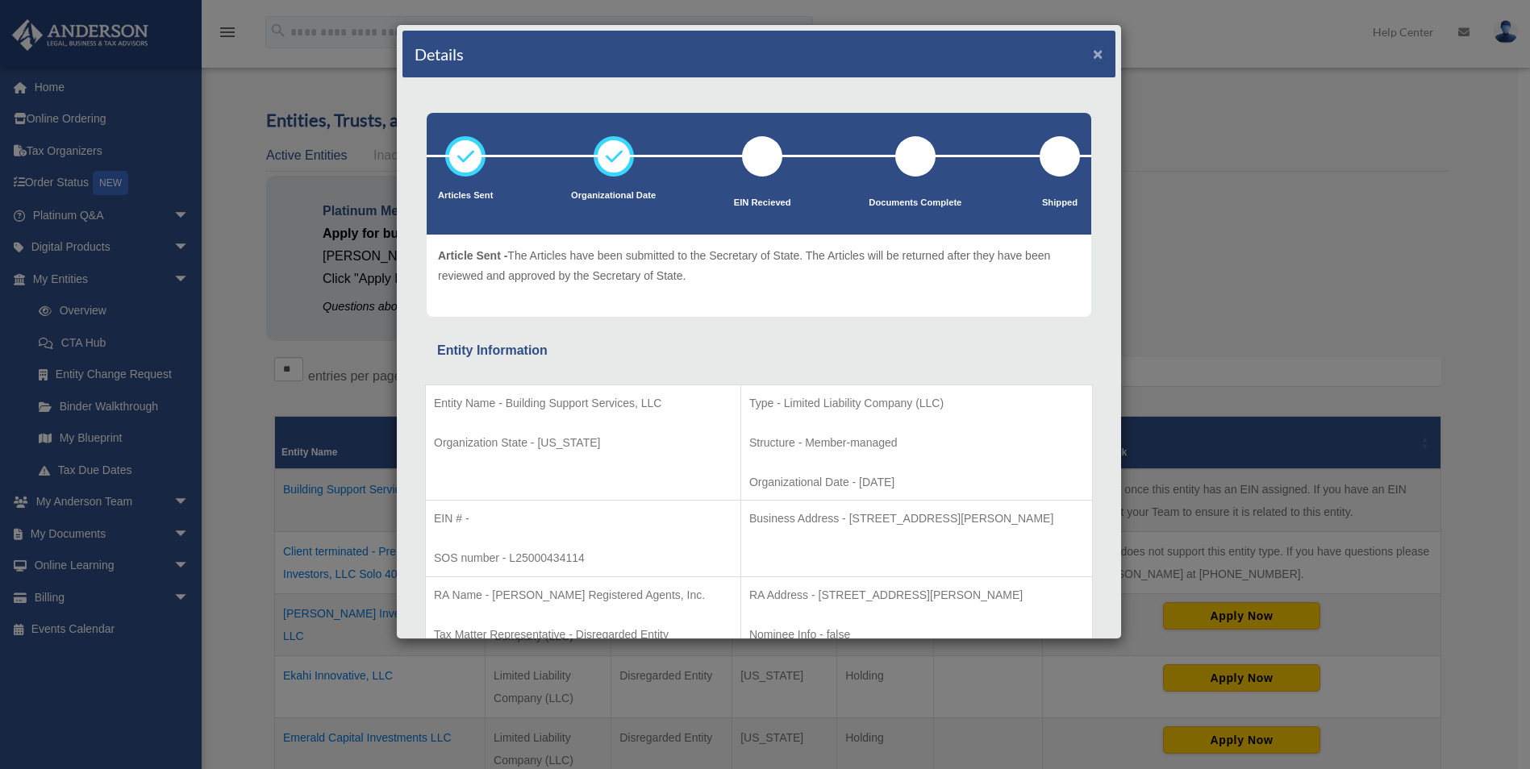
click at [1093, 55] on button "×" at bounding box center [1098, 53] width 10 height 17
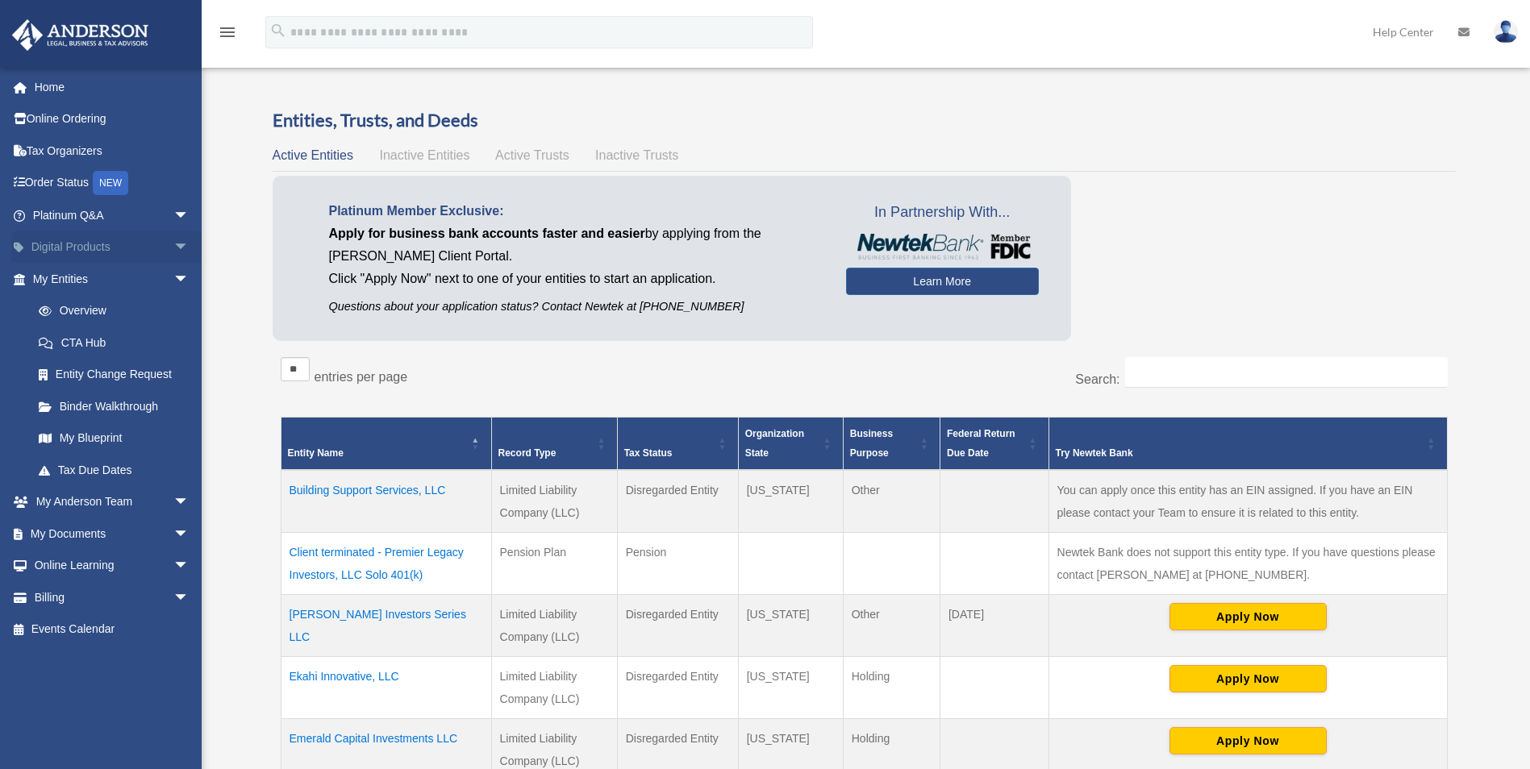
click at [173, 246] on span "arrow_drop_down" at bounding box center [189, 247] width 32 height 33
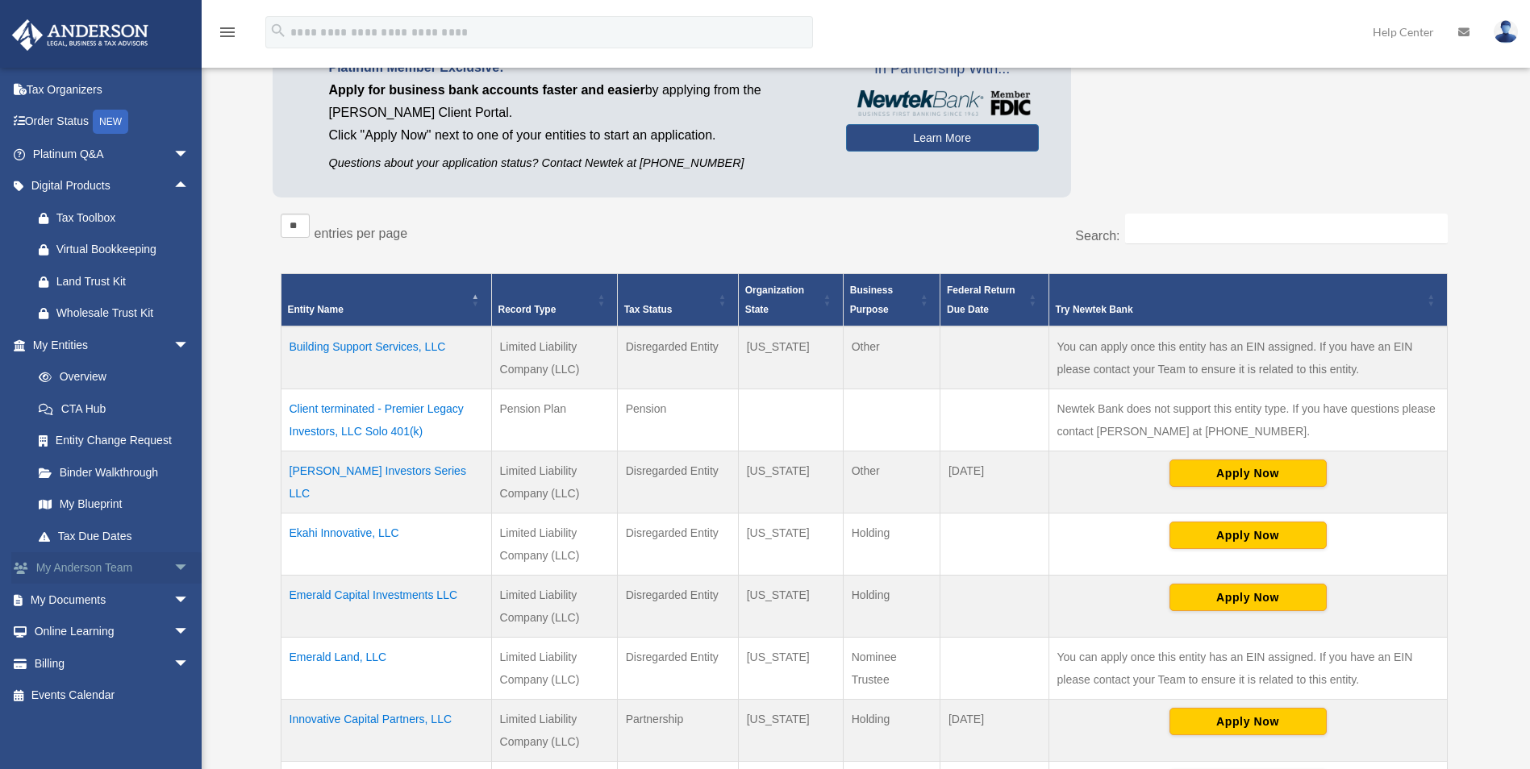
scroll to position [161, 0]
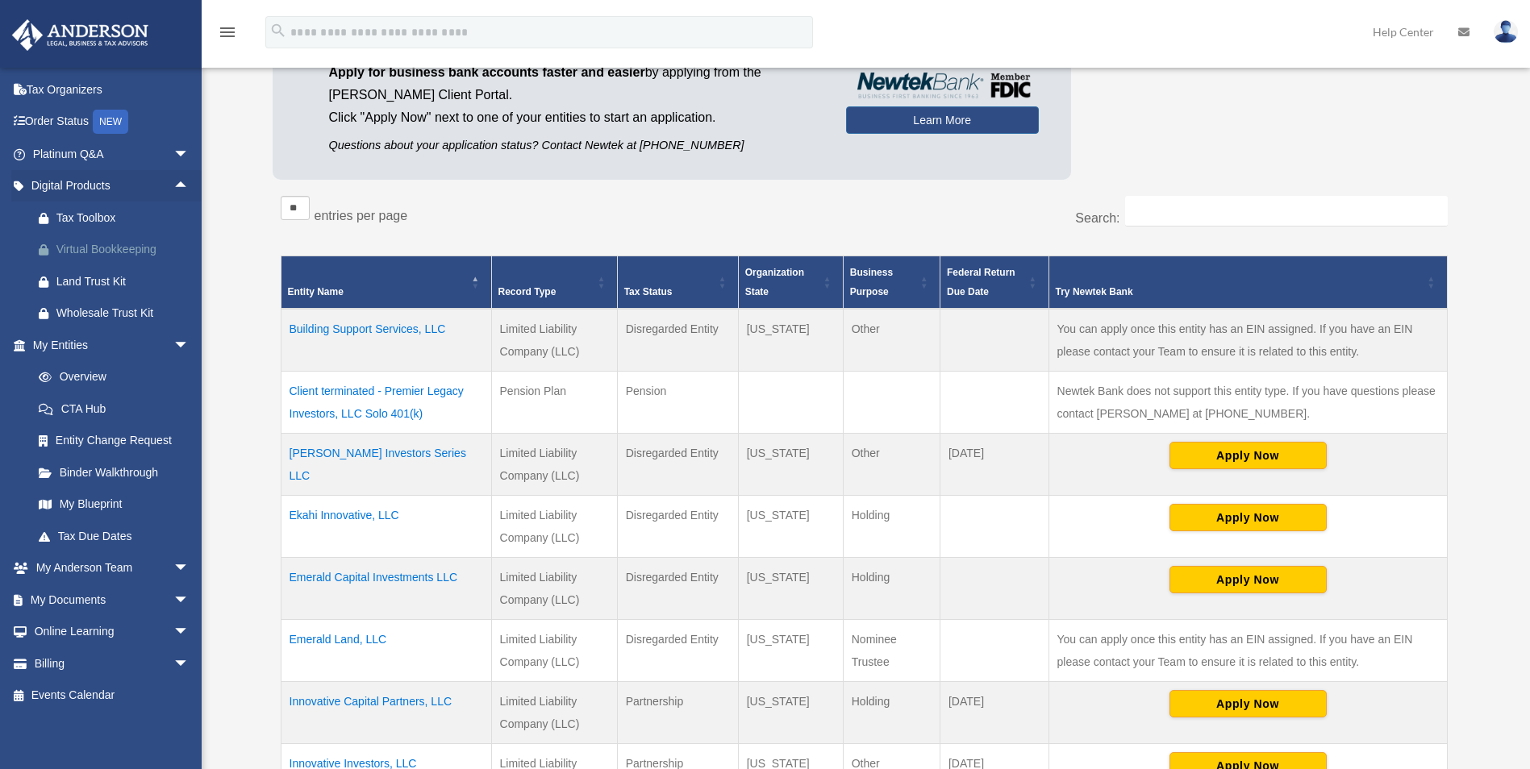
click at [95, 250] on div "Virtual Bookkeeping" at bounding box center [124, 250] width 137 height 20
click at [93, 443] on link "Entity Change Request" at bounding box center [118, 441] width 191 height 32
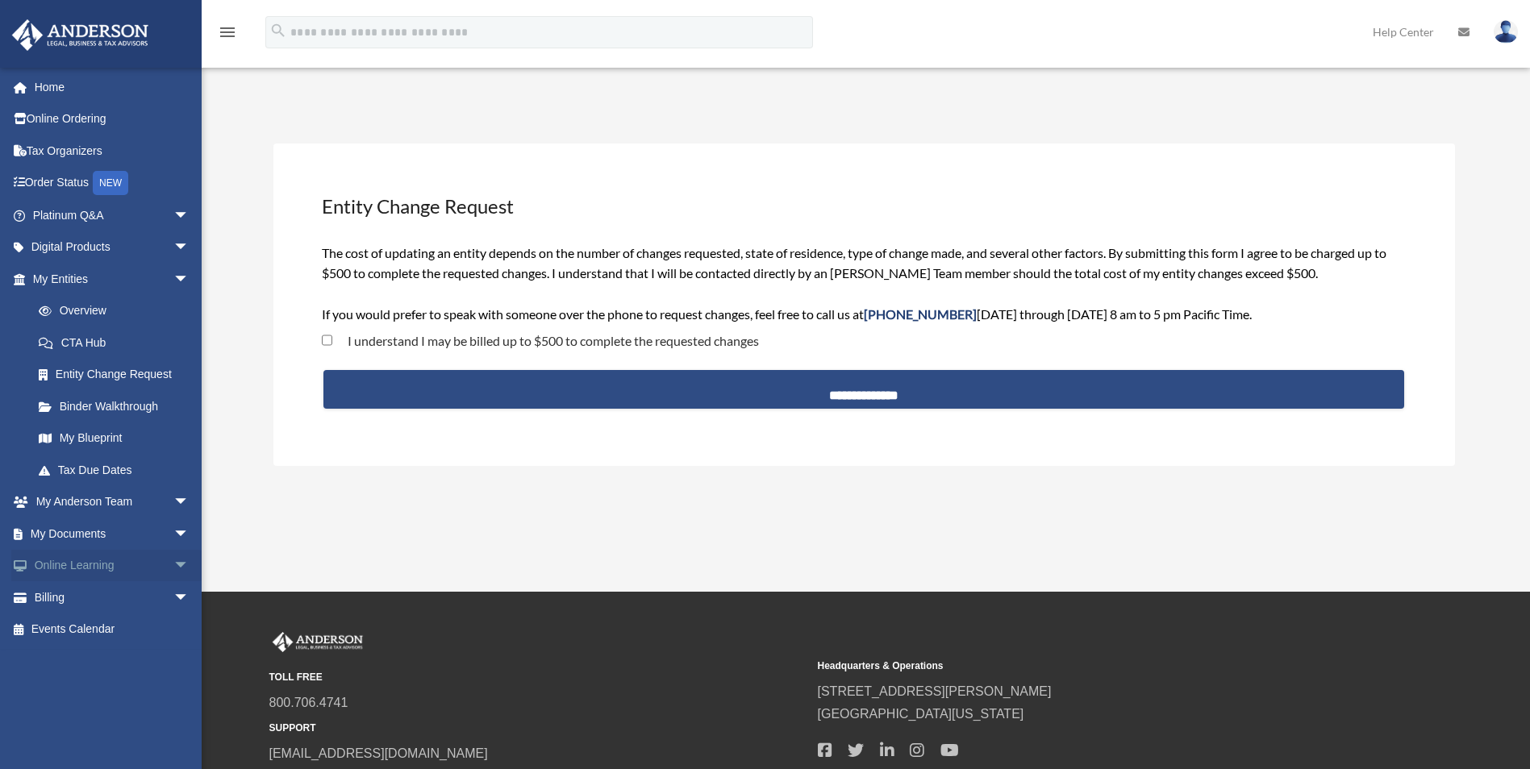
click at [173, 564] on span "arrow_drop_down" at bounding box center [189, 566] width 32 height 33
click at [76, 600] on link "Courses" at bounding box center [118, 597] width 191 height 32
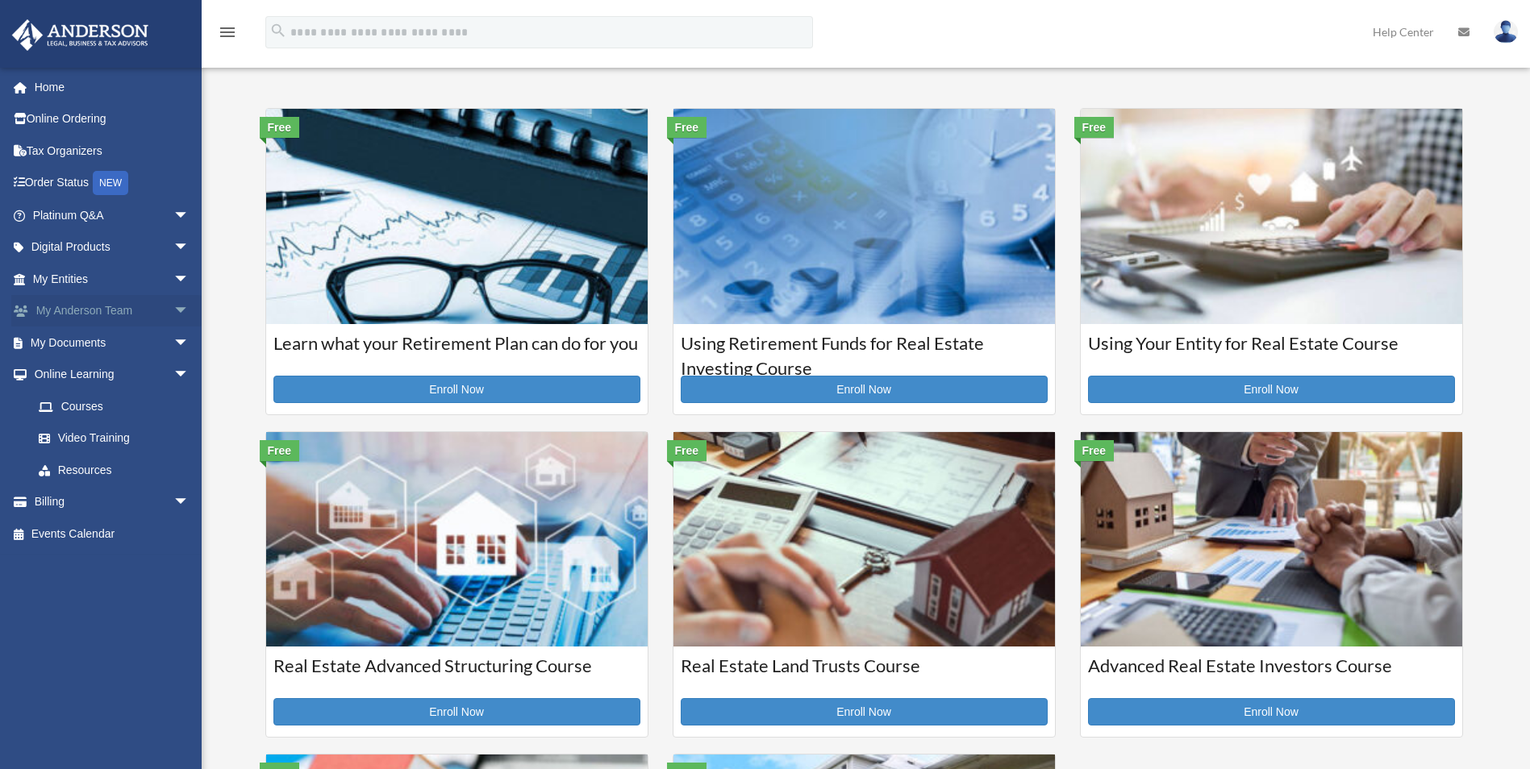
click at [73, 314] on link "My [PERSON_NAME] Team arrow_drop_down" at bounding box center [112, 311] width 202 height 32
click at [173, 309] on span "arrow_drop_down" at bounding box center [189, 311] width 32 height 33
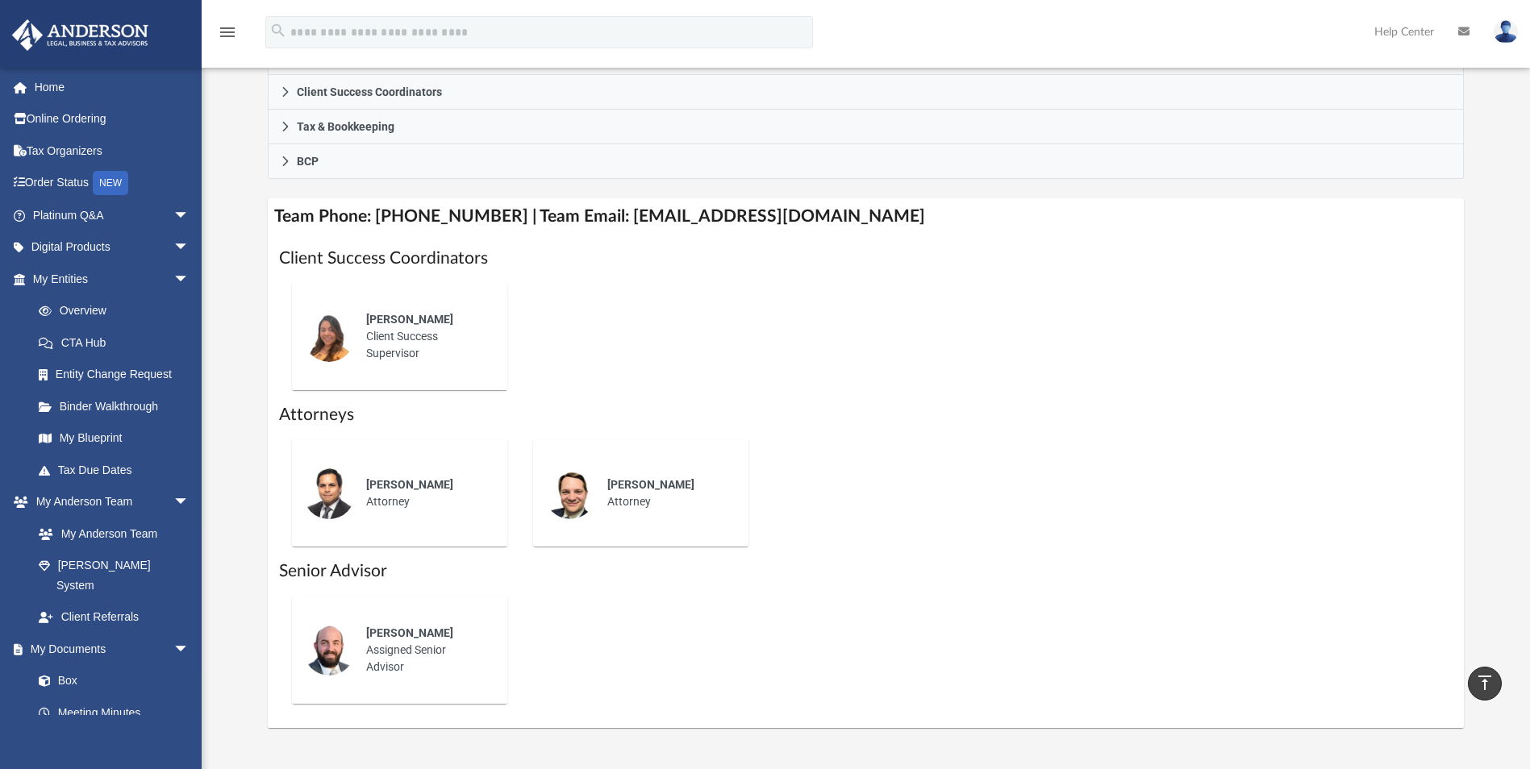
scroll to position [484, 0]
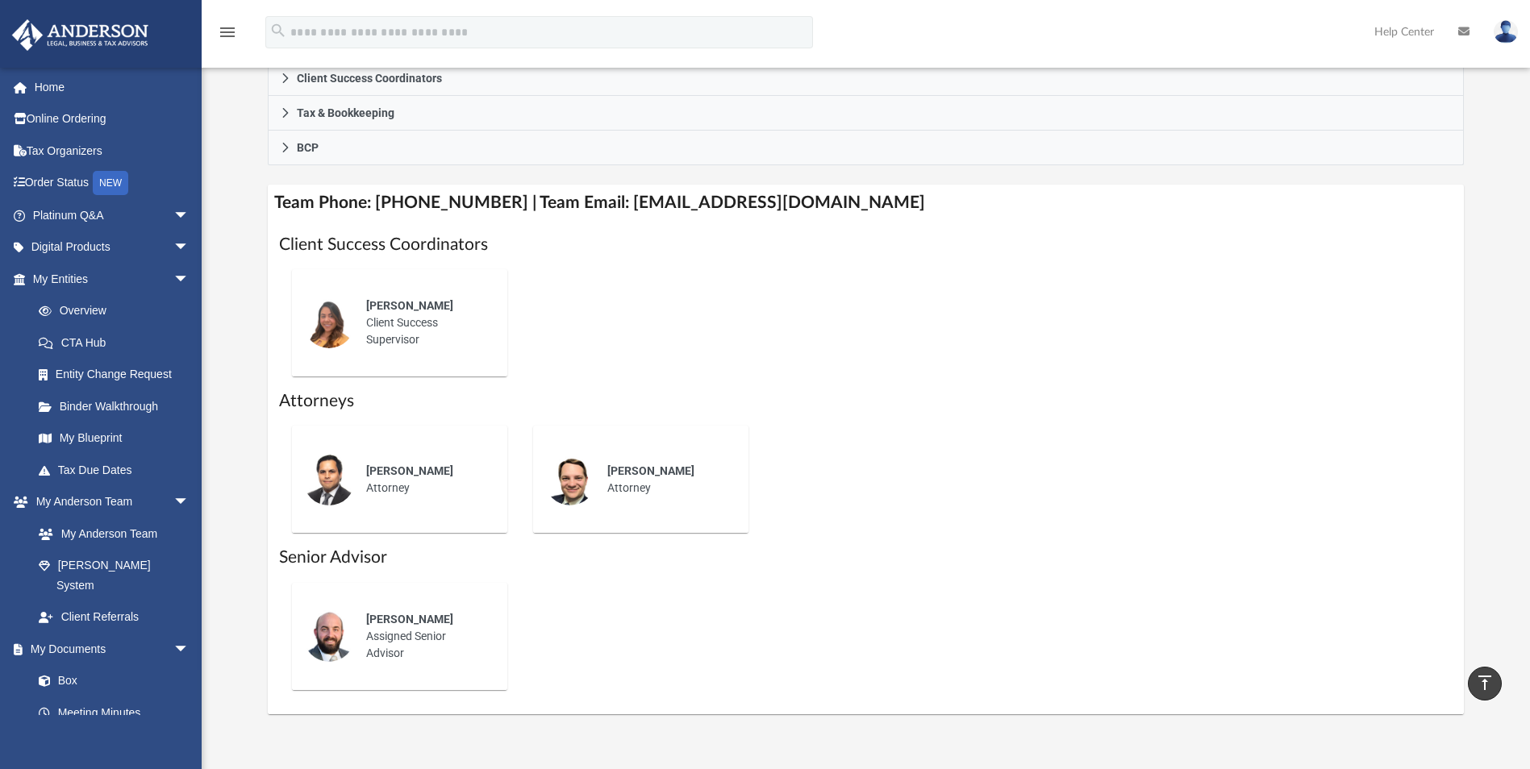
click at [1331, 217] on h4 "Team Phone: [PHONE_NUMBER] | Team Email: [EMAIL_ADDRESS][DOMAIN_NAME]" at bounding box center [865, 203] width 1195 height 36
